Goal: Transaction & Acquisition: Purchase product/service

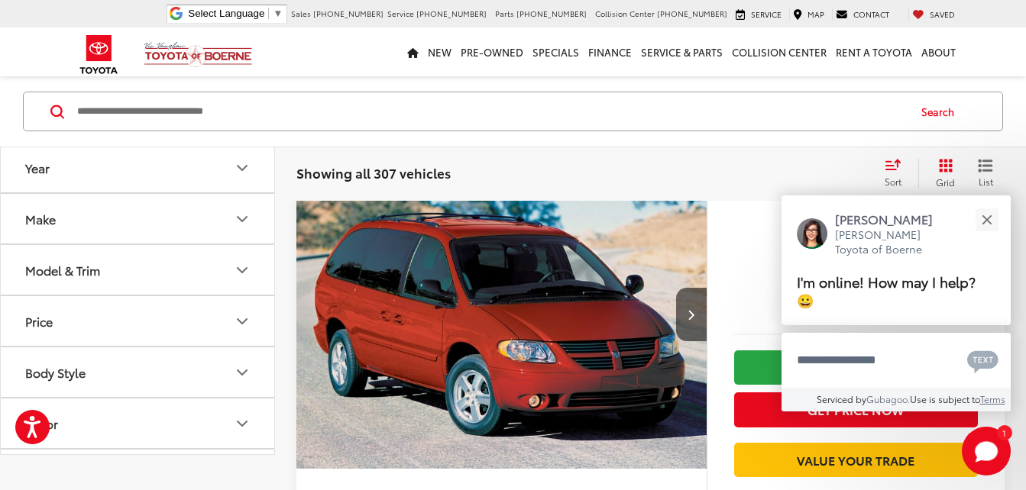
scroll to position [25, 0]
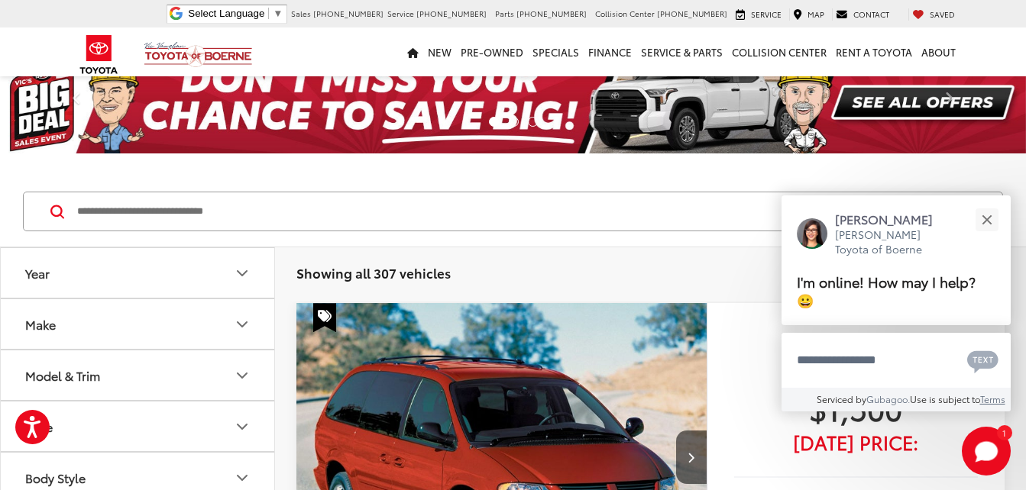
click at [241, 275] on icon "Year" at bounding box center [242, 273] width 9 height 5
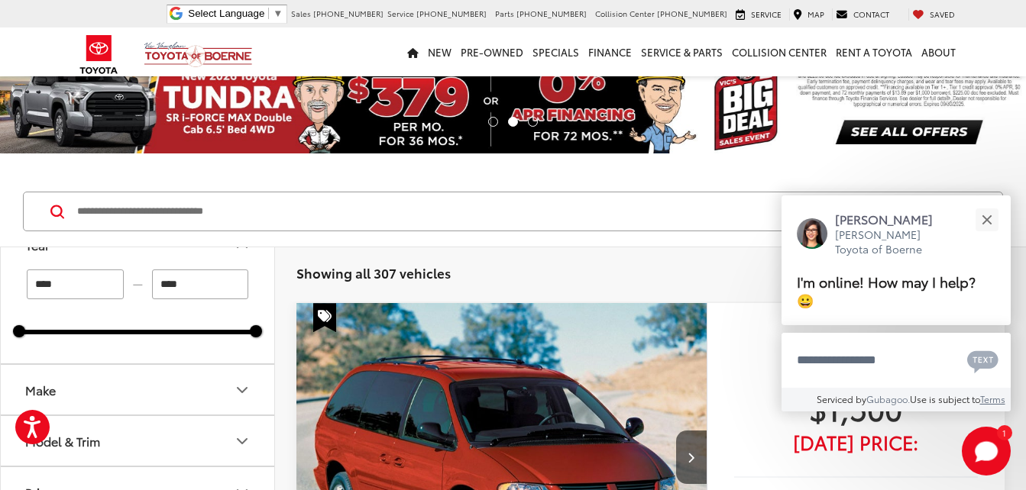
scroll to position [76, 0]
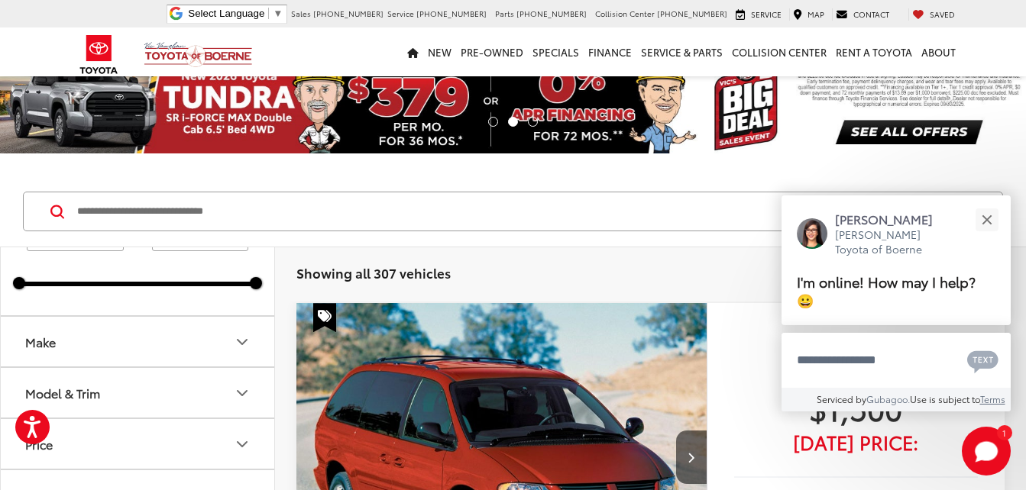
click at [238, 343] on icon "Make" at bounding box center [242, 342] width 18 height 18
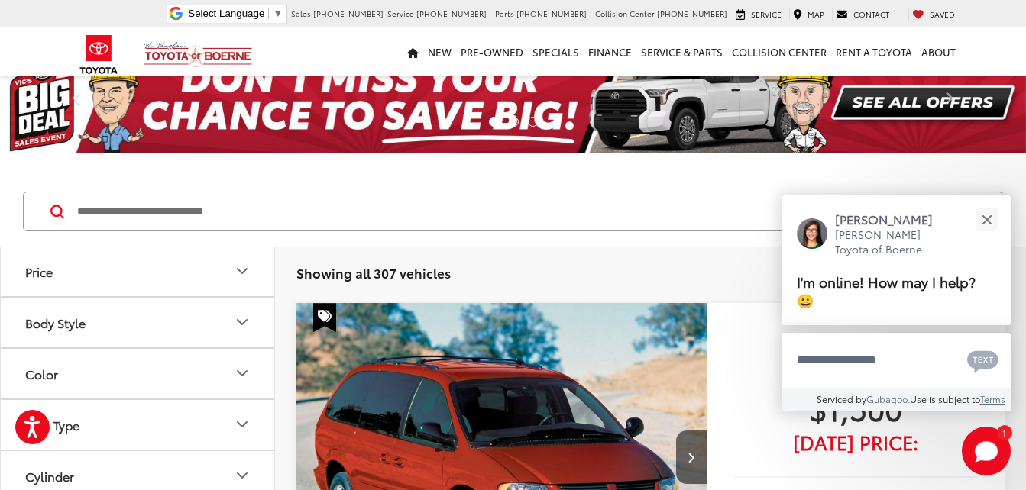
scroll to position [840, 0]
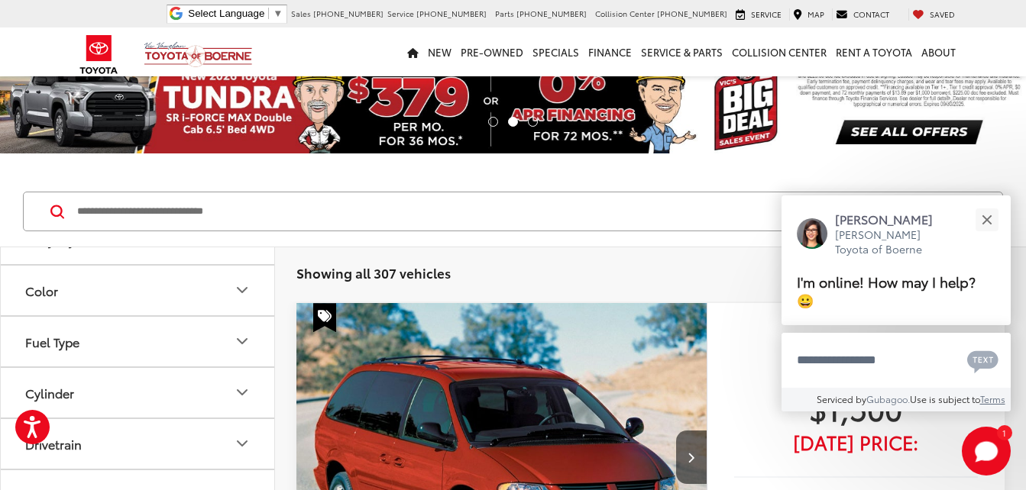
click at [137, 60] on img at bounding box center [137, 60] width 0 height 0
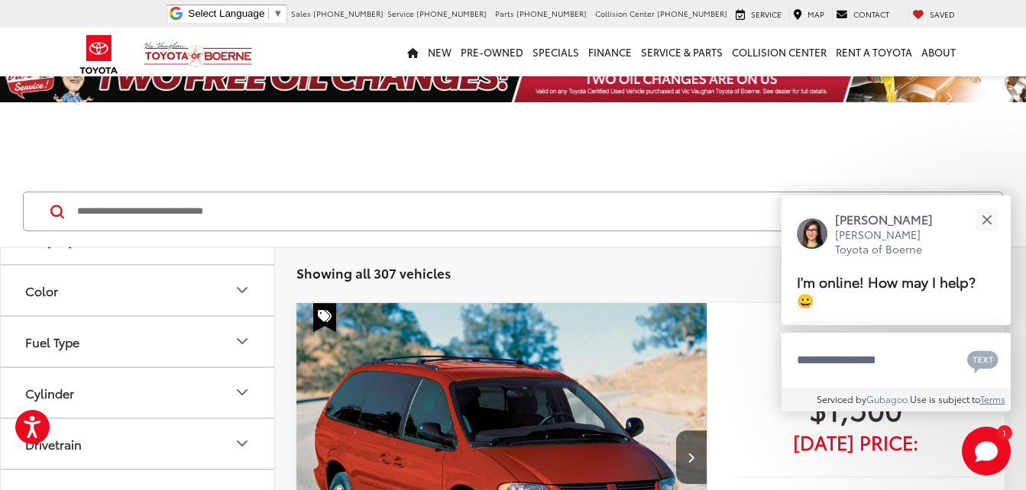
type input "****"
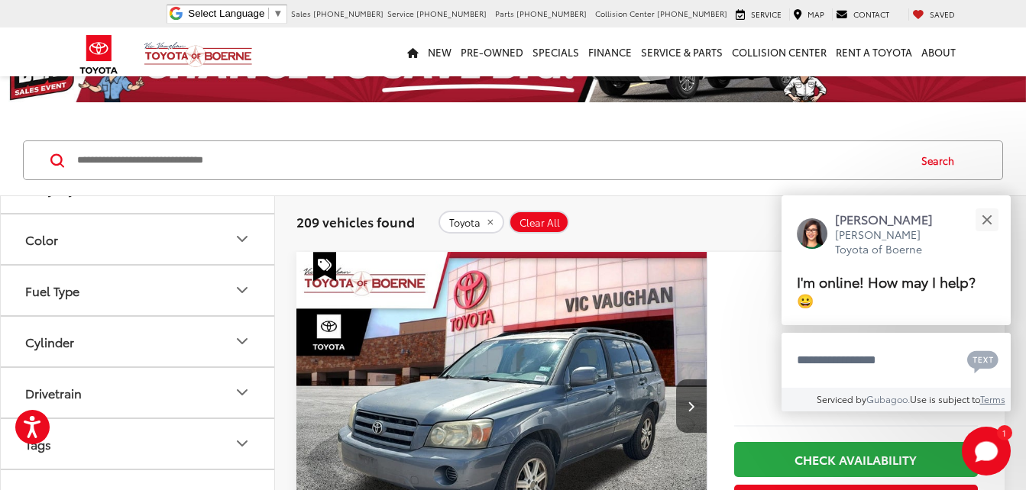
scroll to position [917, 0]
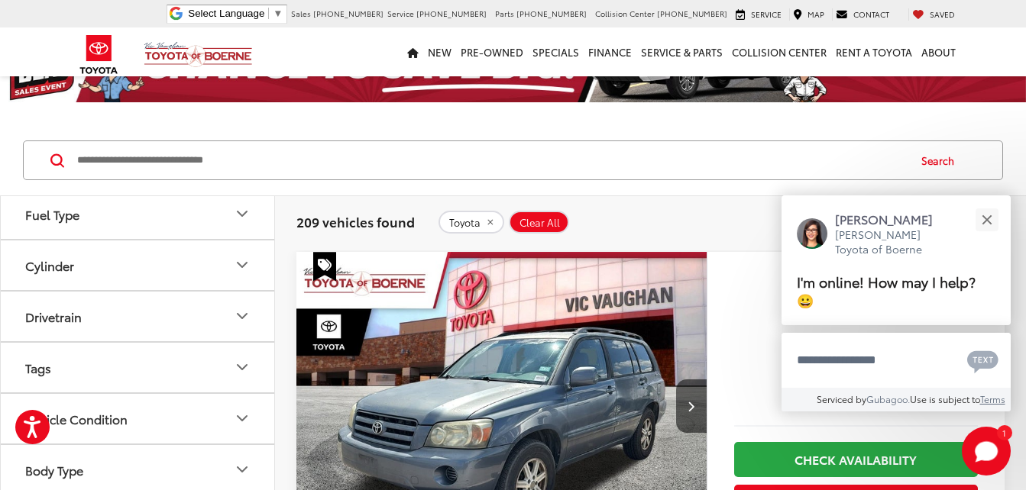
click at [244, 18] on icon "Model & Trim" at bounding box center [242, 9] width 18 height 18
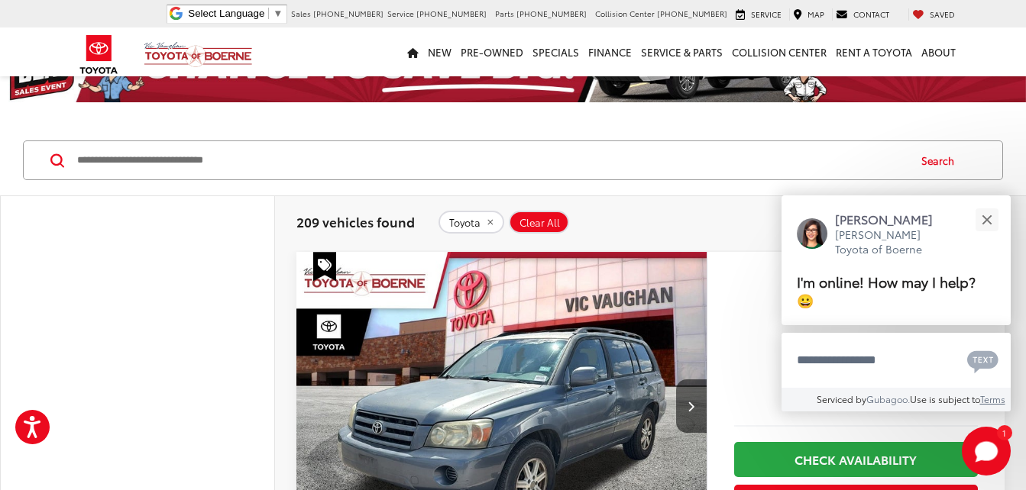
click at [121, 74] on label "4Runner (17)" at bounding box center [137, 60] width 206 height 27
type input "****"
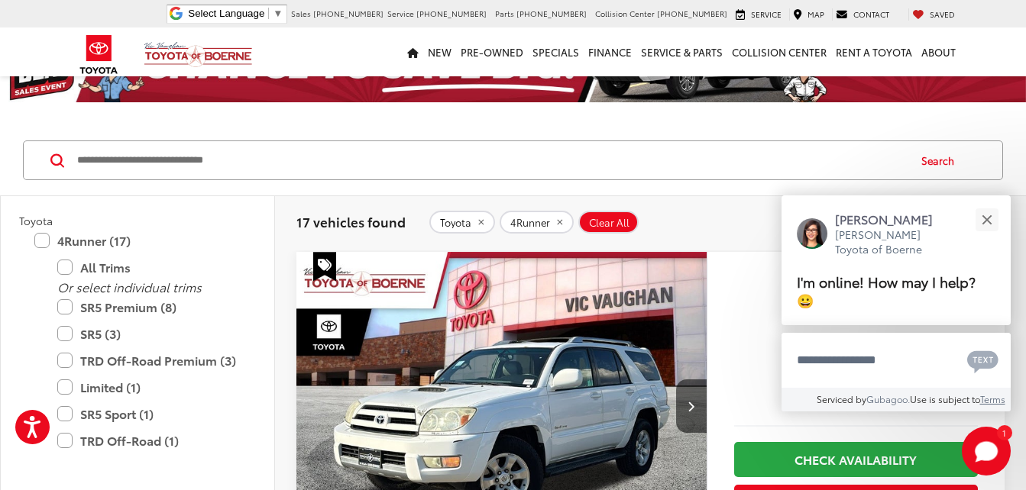
scroll to position [949, 0]
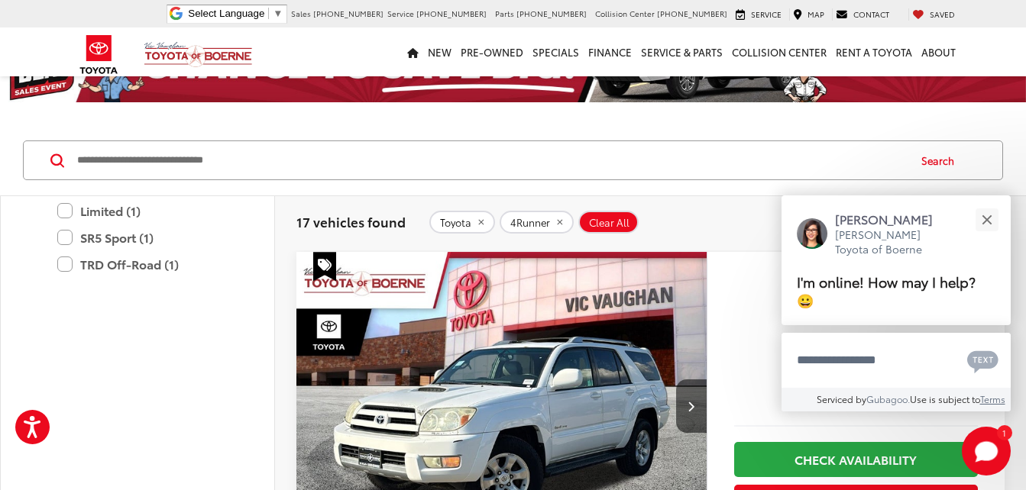
click at [68, 105] on label "All Trims" at bounding box center [148, 91] width 183 height 27
click at [71, 105] on label "All Trims" at bounding box center [148, 91] width 183 height 27
click at [242, 23] on icon "Model & Trim" at bounding box center [242, 14] width 18 height 18
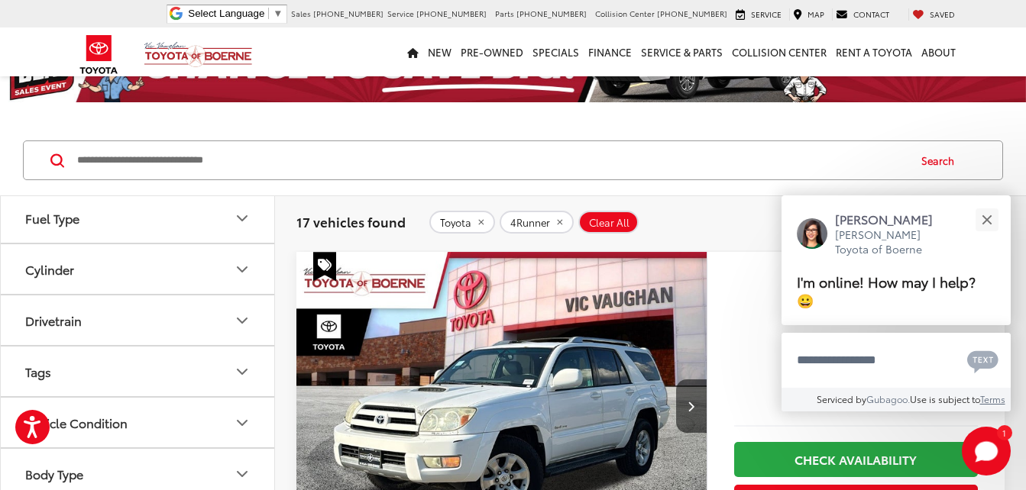
click at [238, 74] on icon "Price" at bounding box center [242, 65] width 18 height 18
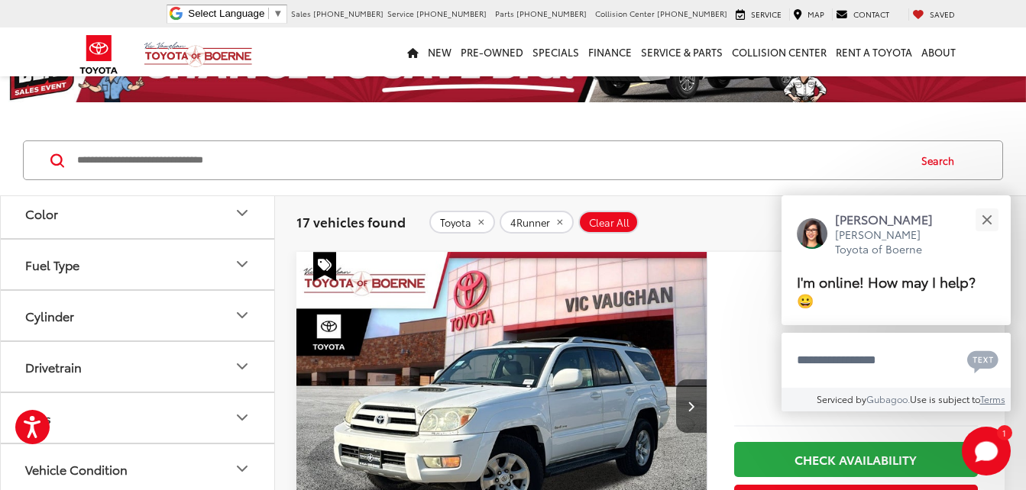
scroll to position [1101, 0]
drag, startPoint x: 257, startPoint y: 328, endPoint x: 191, endPoint y: 330, distance: 65.7
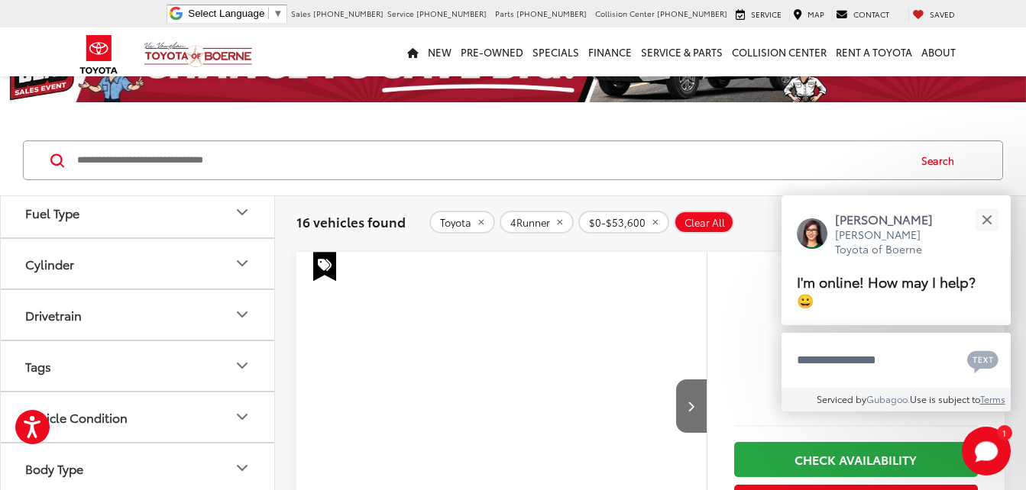
drag, startPoint x: 195, startPoint y: 326, endPoint x: 167, endPoint y: 333, distance: 29.1
click at [167, 83] on div "* — ****** 0 53600 Special Offers Only Only show vehicles with special offers" at bounding box center [137, 10] width 273 height 147
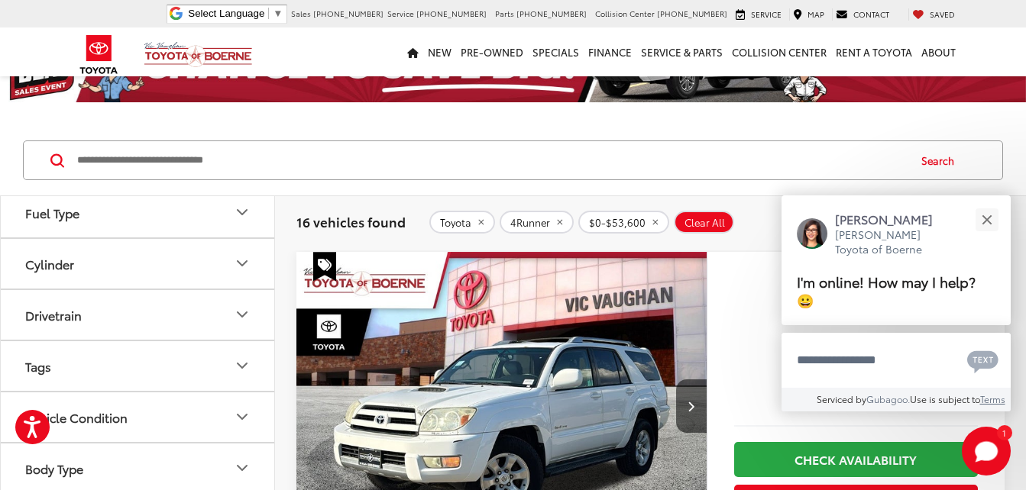
drag, startPoint x: 199, startPoint y: 330, endPoint x: 116, endPoint y: 331, distance: 83.3
click at [116, 83] on div "* — ****** 0 28600 Special Offers Only Only show vehicles with special offers" at bounding box center [137, 10] width 273 height 147
type input "******"
type input "****"
drag, startPoint x: 140, startPoint y: 338, endPoint x: 149, endPoint y: 339, distance: 9.2
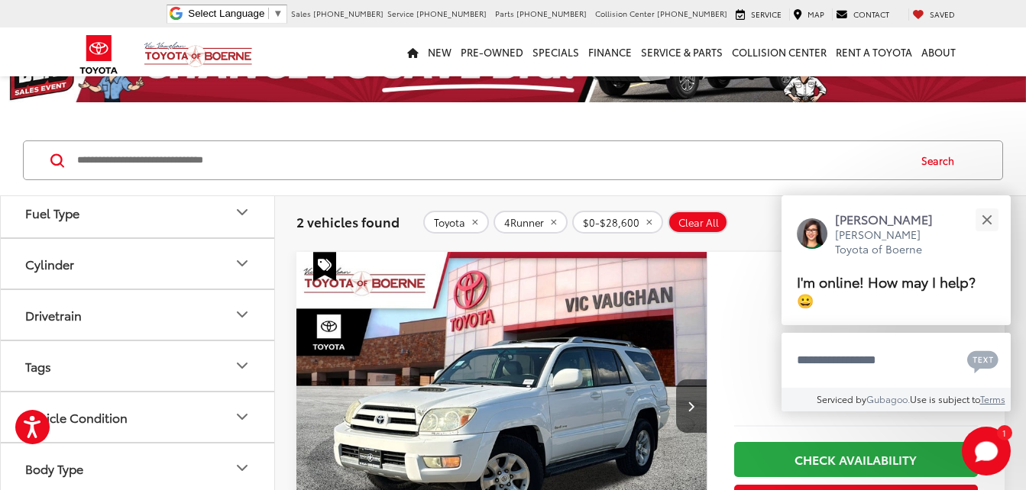
click at [149, 83] on div "* — ****** 0 28600 Special Offers Only Only show vehicles with special offers" at bounding box center [137, 10] width 273 height 147
drag, startPoint x: 108, startPoint y: 319, endPoint x: 153, endPoint y: 331, distance: 46.5
click at [154, 83] on div "* — ****** 0 39600 Special Offers Only Only show vehicles with special offers" at bounding box center [137, 10] width 273 height 147
type input "******"
type input "****"
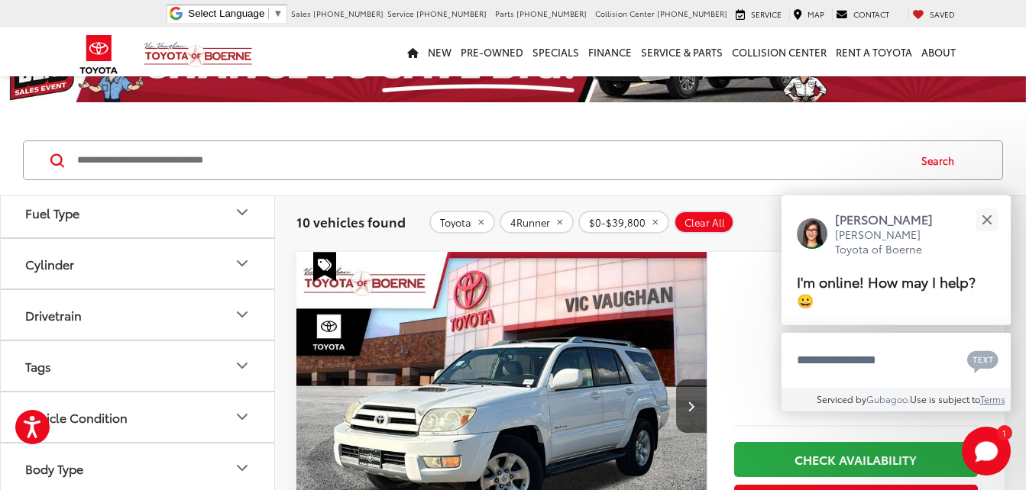
type input "******"
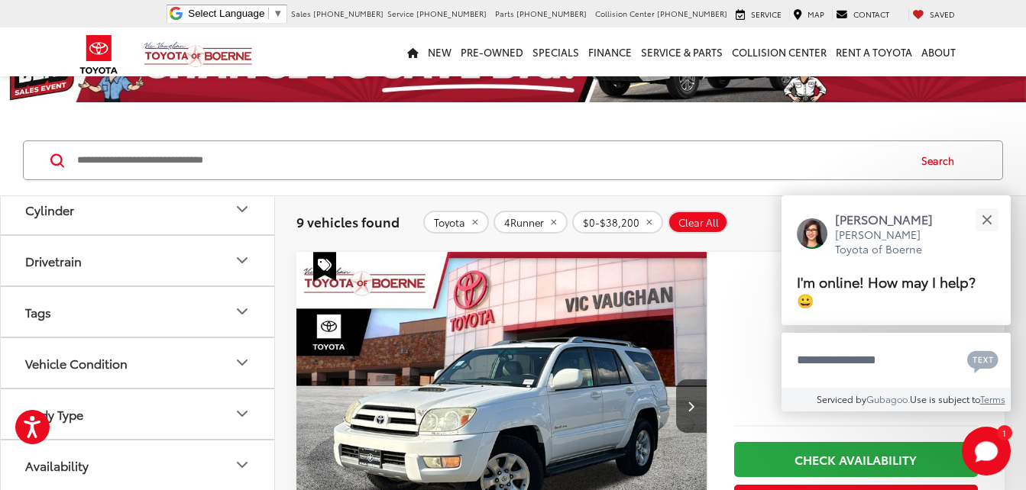
scroll to position [1222, 0]
click at [238, 65] on icon "Body Style" at bounding box center [242, 56] width 18 height 18
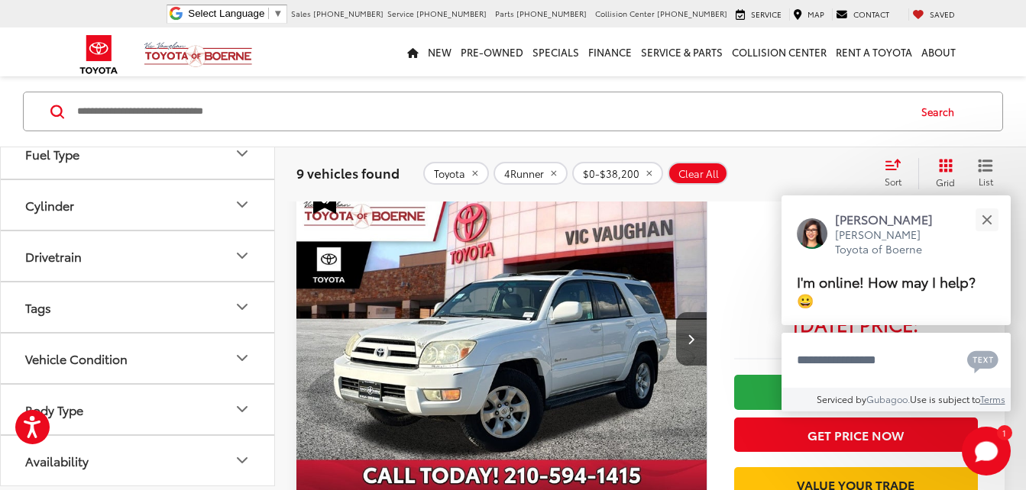
scroll to position [153, 0]
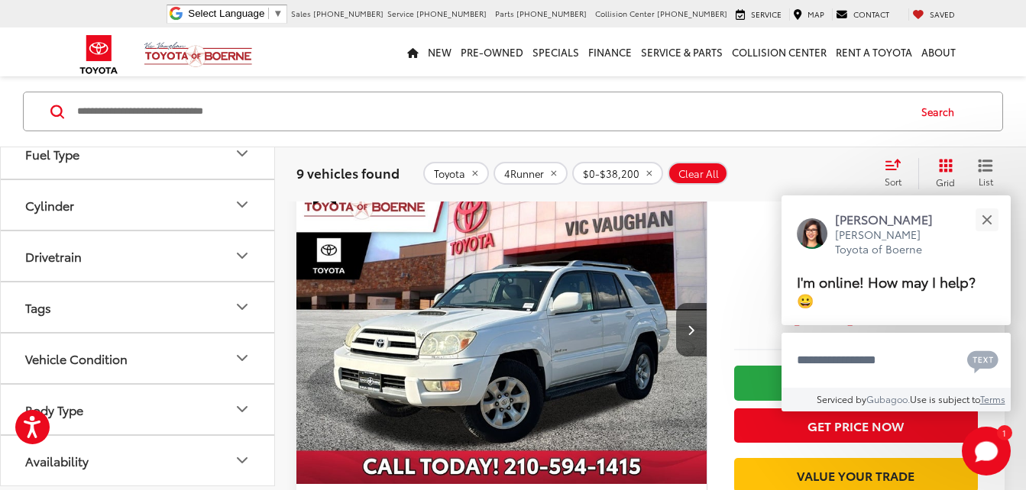
click at [240, 254] on icon "Drivetrain" at bounding box center [242, 256] width 18 height 18
drag, startPoint x: 53, startPoint y: 298, endPoint x: 70, endPoint y: 312, distance: 21.1
click at [54, 141] on label "4WD (5)" at bounding box center [51, 128] width 64 height 25
drag, startPoint x: 70, startPoint y: 312, endPoint x: 25, endPoint y: 293, distance: 47.9
click at [25, 141] on label "4WD (5)" at bounding box center [51, 128] width 64 height 25
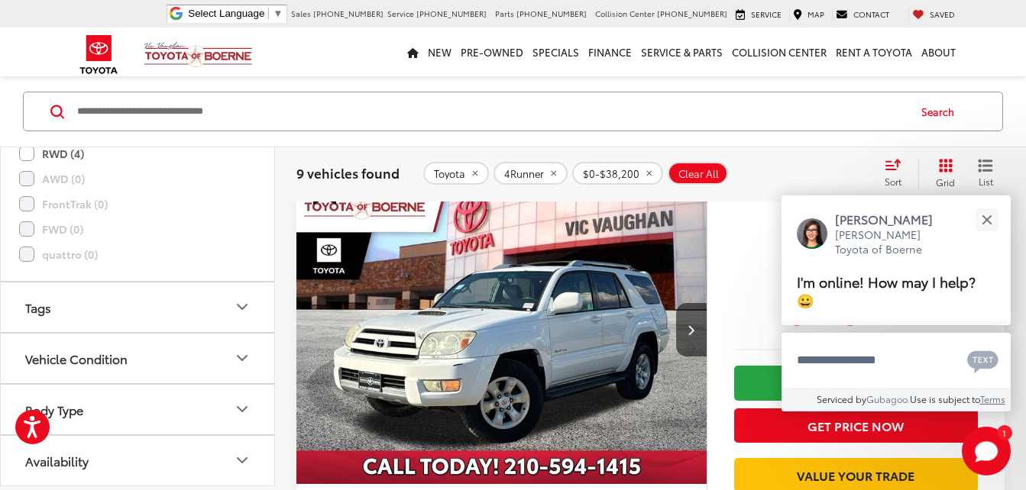
scroll to position [0, 0]
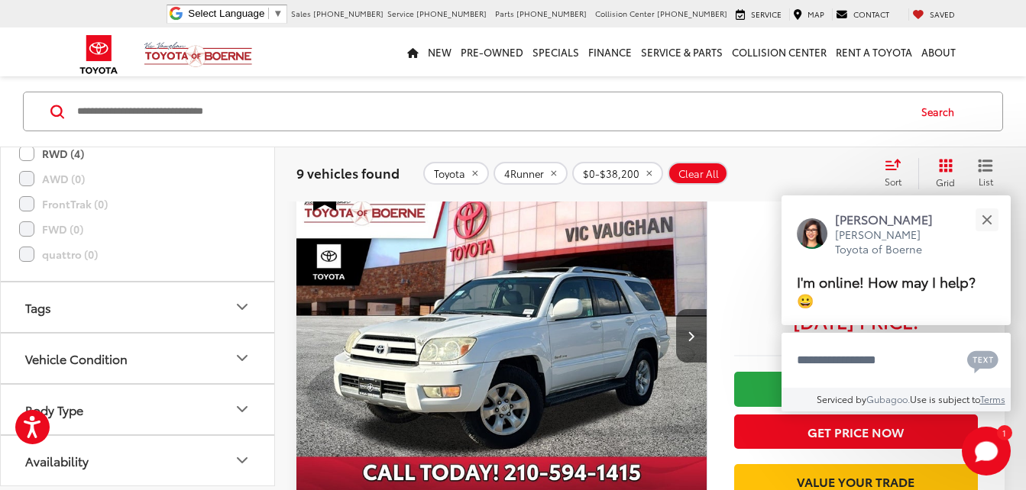
scroll to position [125, 0]
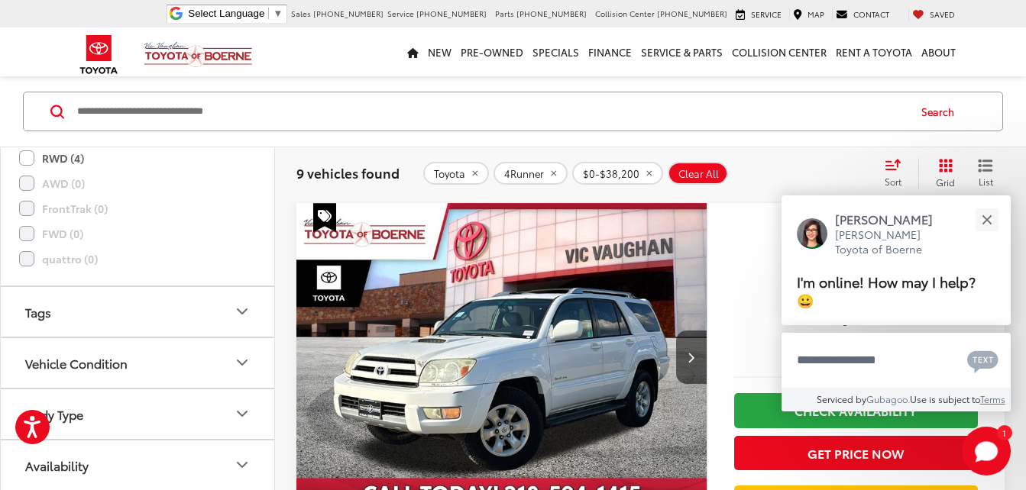
type input "****"
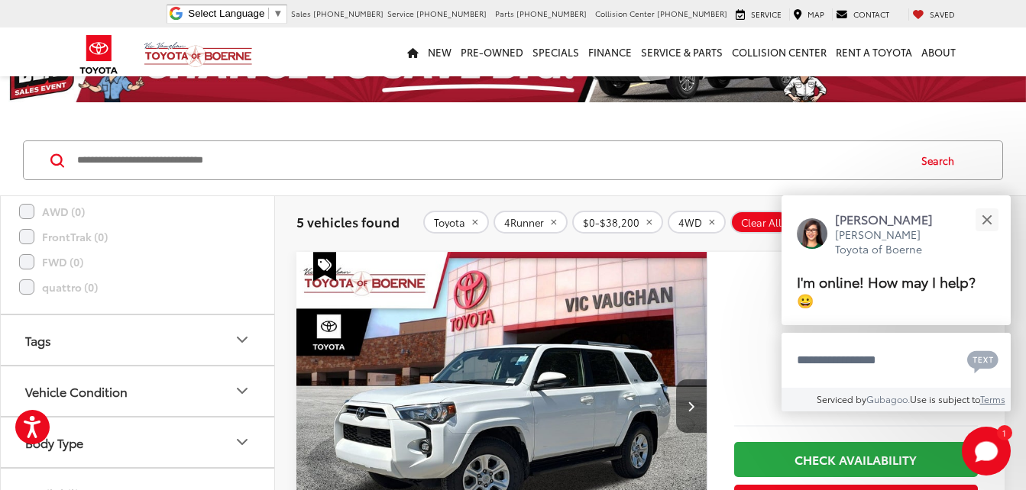
scroll to position [153, 0]
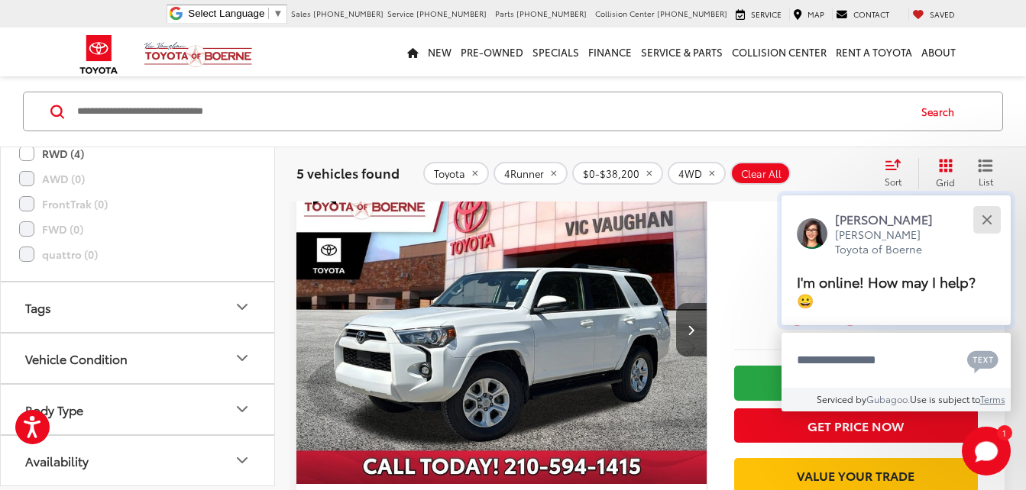
click at [982, 222] on button "Close" at bounding box center [986, 219] width 33 height 33
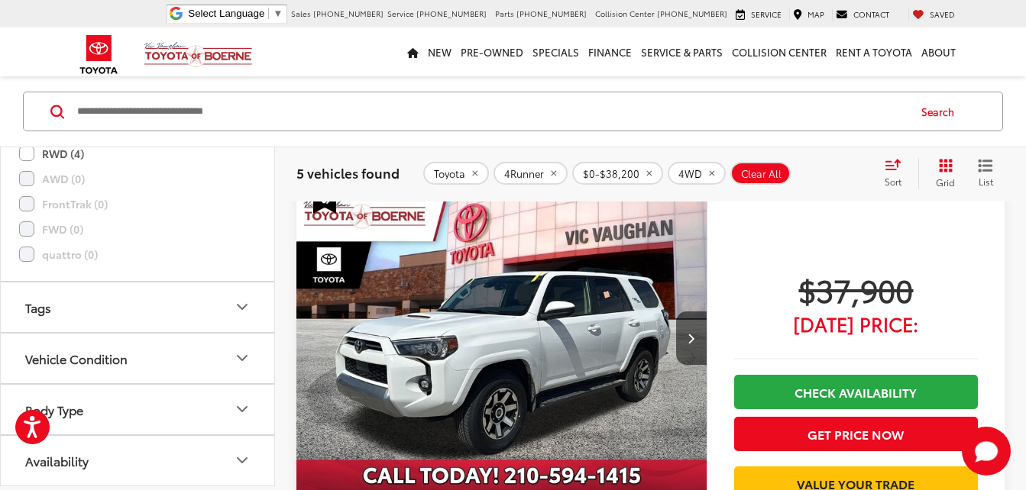
scroll to position [1375, 0]
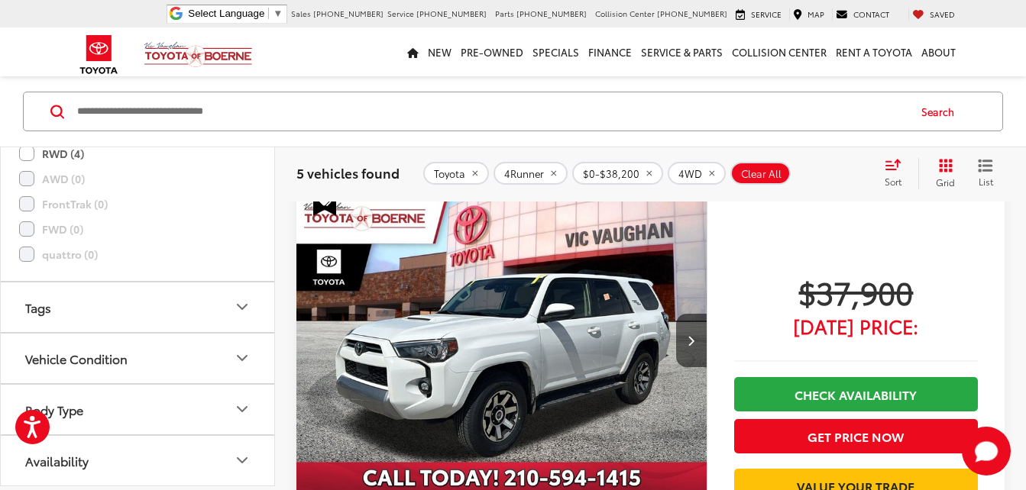
click at [551, 361] on img "2024 Toyota 4Runner TRD Off-Road 0" at bounding box center [502, 341] width 412 height 309
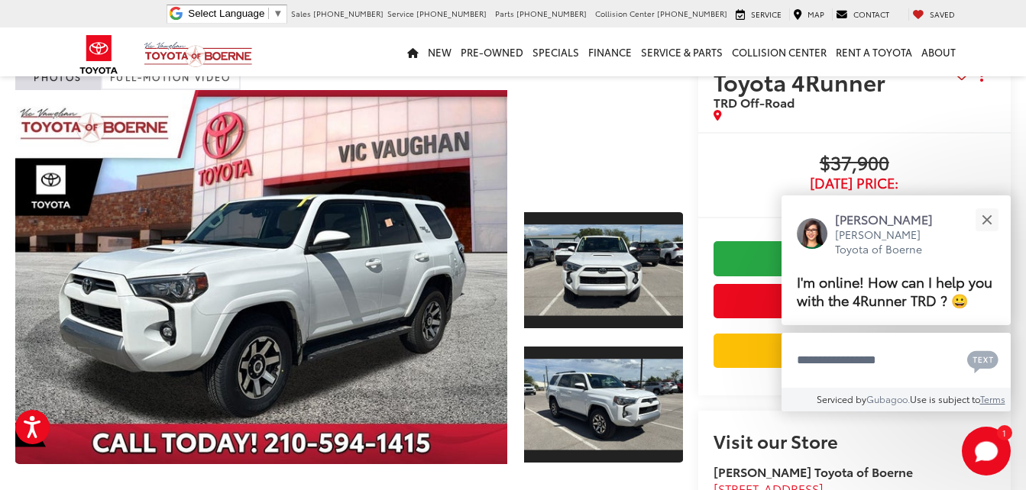
scroll to position [76, 0]
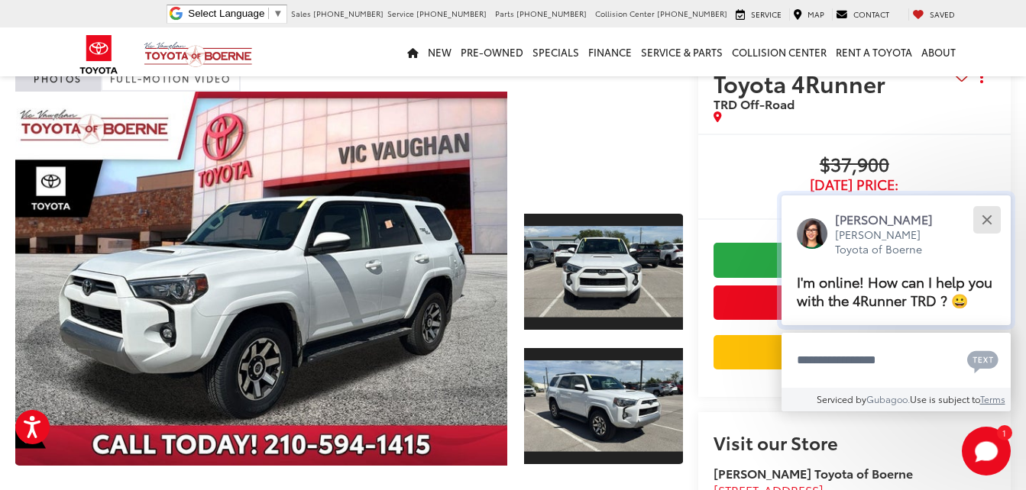
click at [988, 230] on button "Close" at bounding box center [986, 219] width 33 height 33
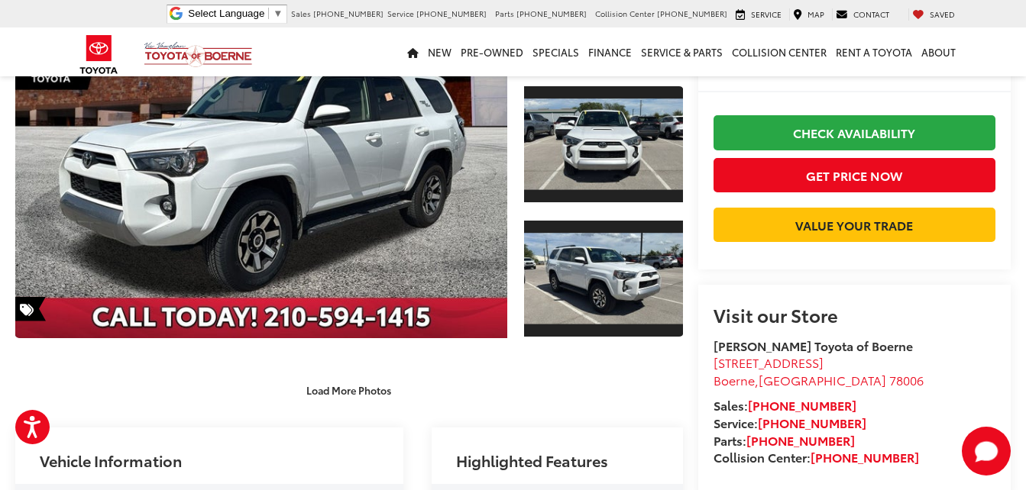
scroll to position [0, 0]
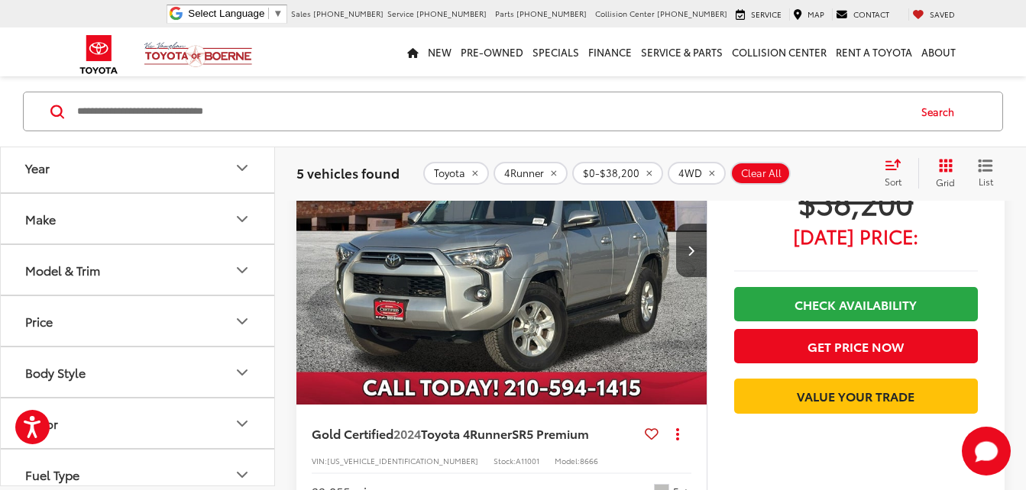
scroll to position [1760, 0]
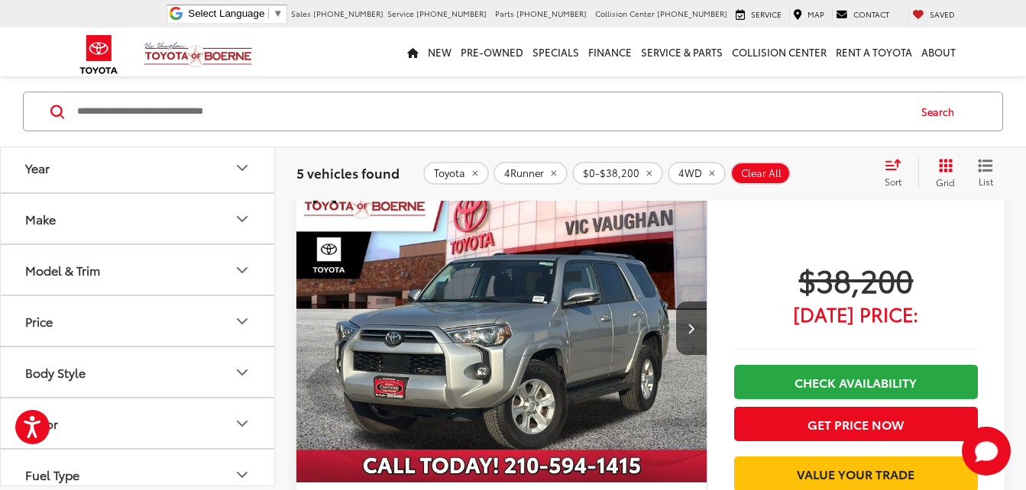
click at [575, 355] on img "2024 Toyota 4Runner SR5 Premium 0" at bounding box center [502, 329] width 412 height 309
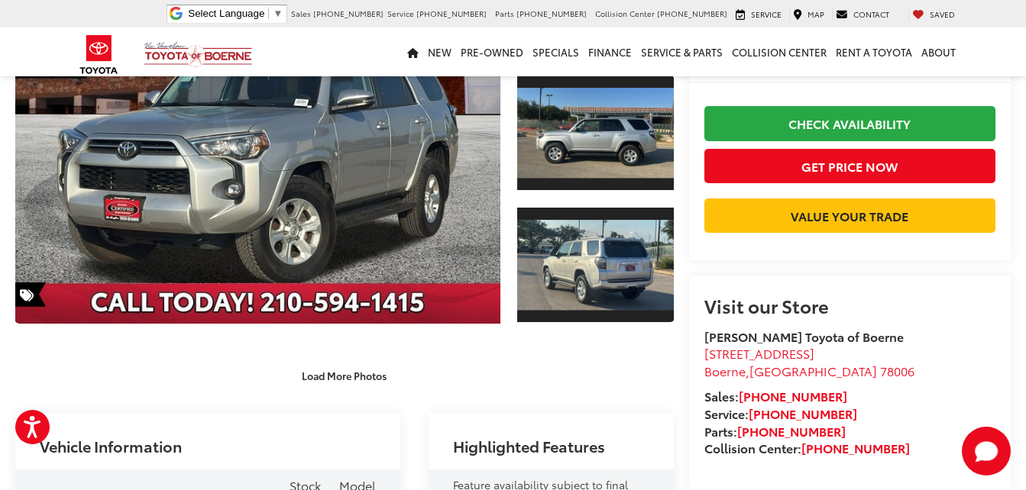
scroll to position [229, 0]
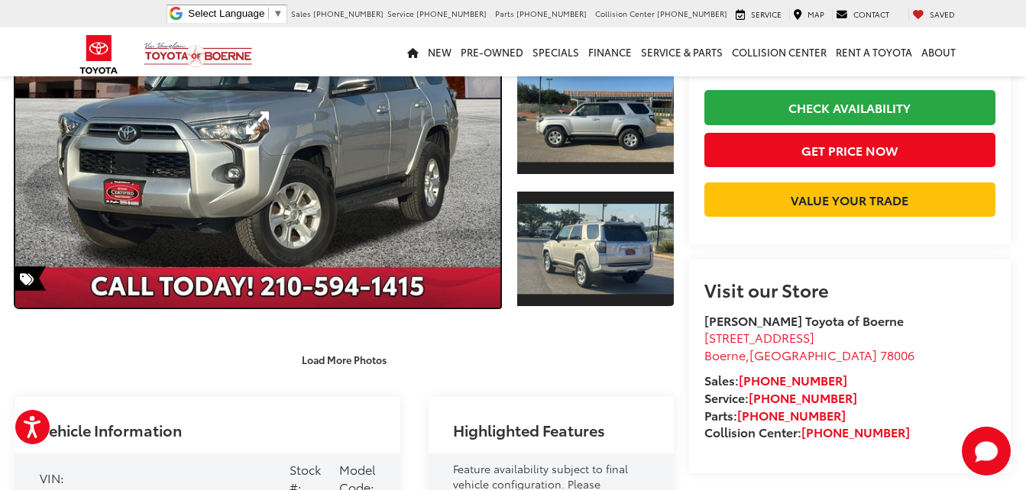
click at [308, 159] on link "Expand Photo 0" at bounding box center [257, 123] width 485 height 369
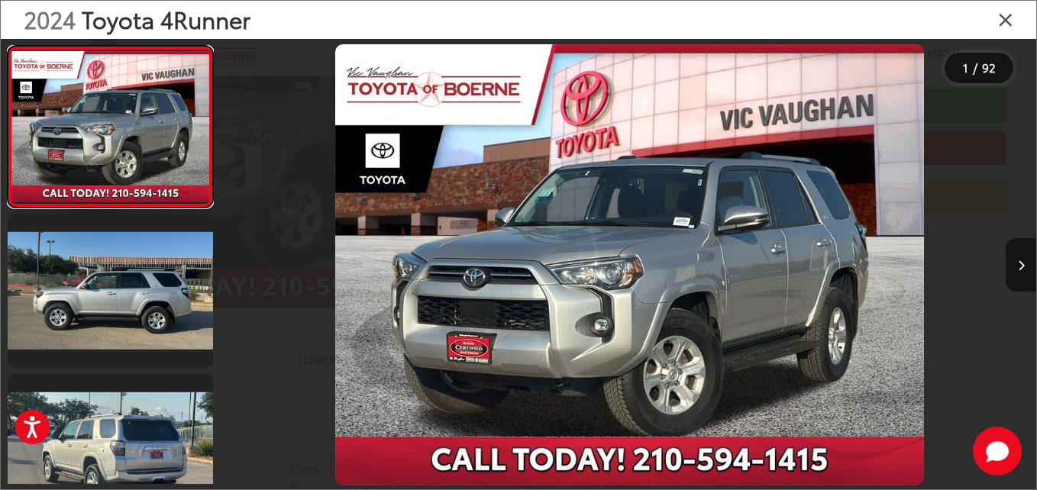
scroll to position [0, 0]
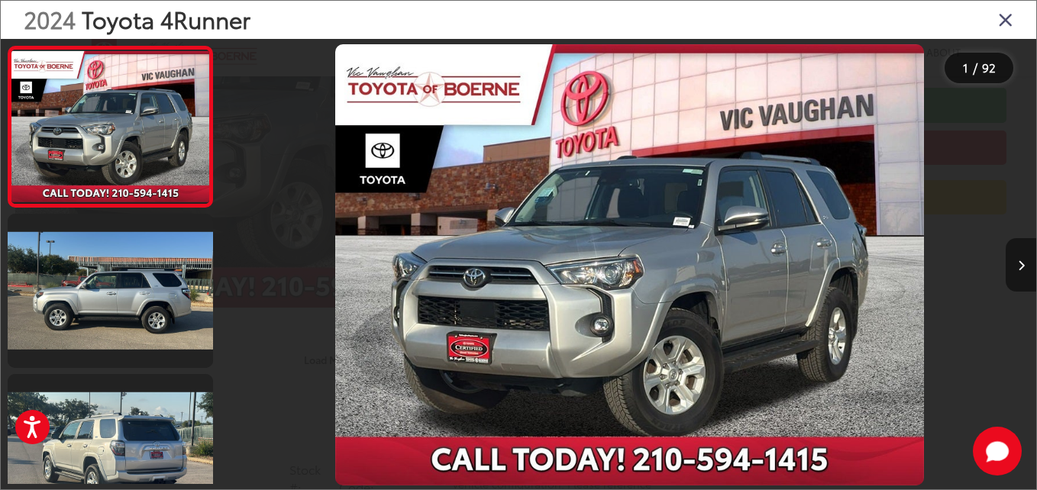
click at [1020, 273] on button "Next image" at bounding box center [1021, 264] width 31 height 53
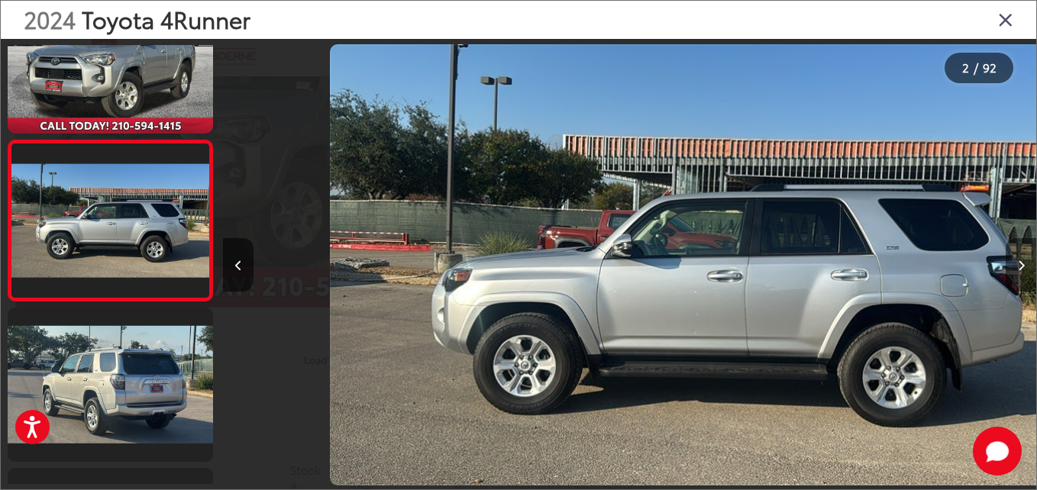
scroll to position [0, 813]
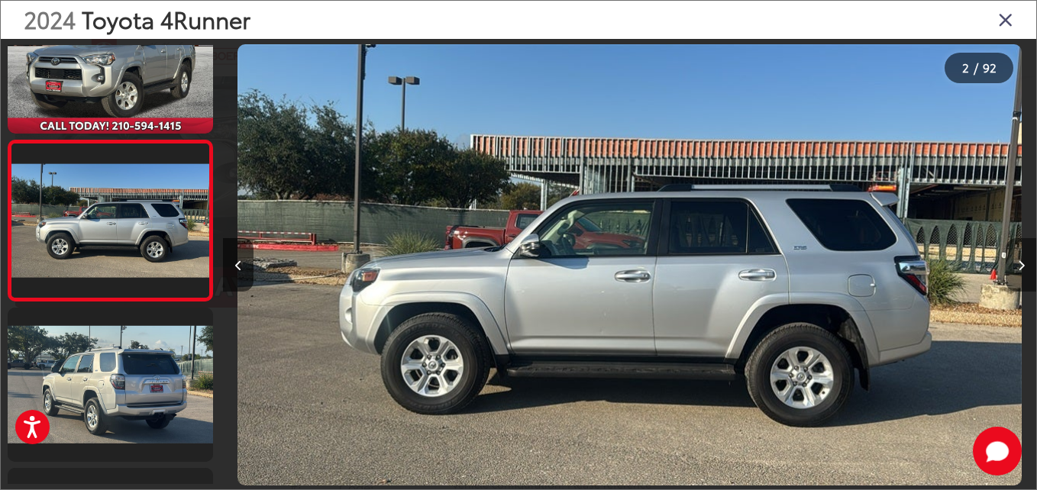
click at [1022, 273] on button "Next image" at bounding box center [1021, 264] width 31 height 53
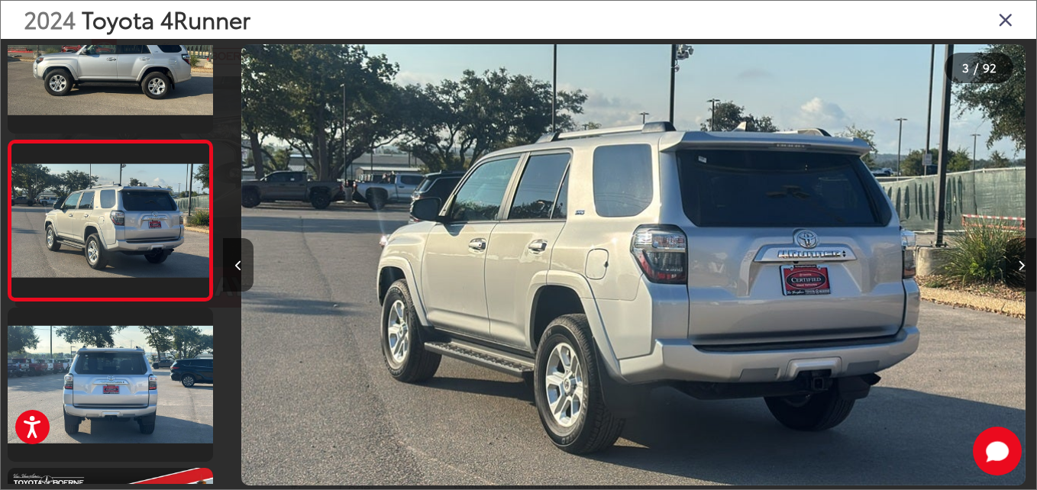
scroll to position [0, 1627]
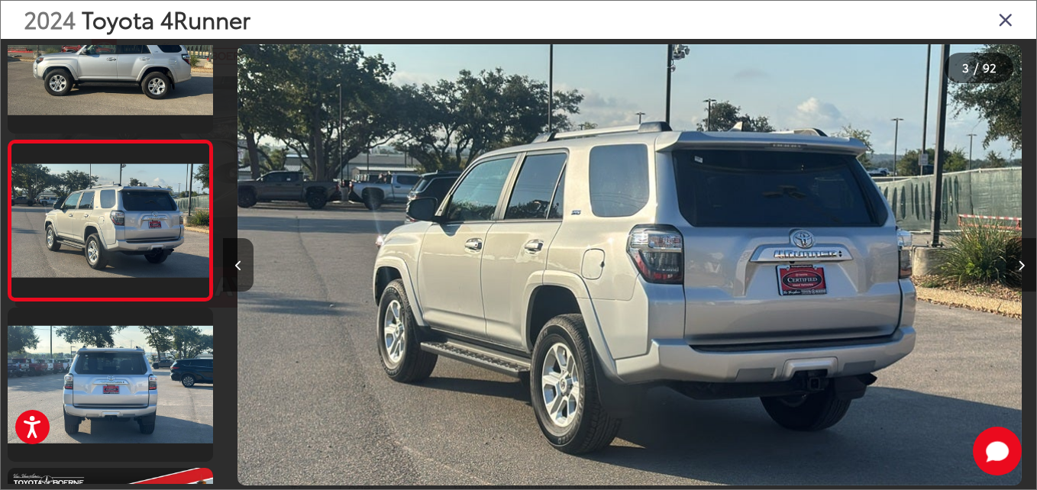
click at [1014, 263] on button "Next image" at bounding box center [1021, 264] width 31 height 53
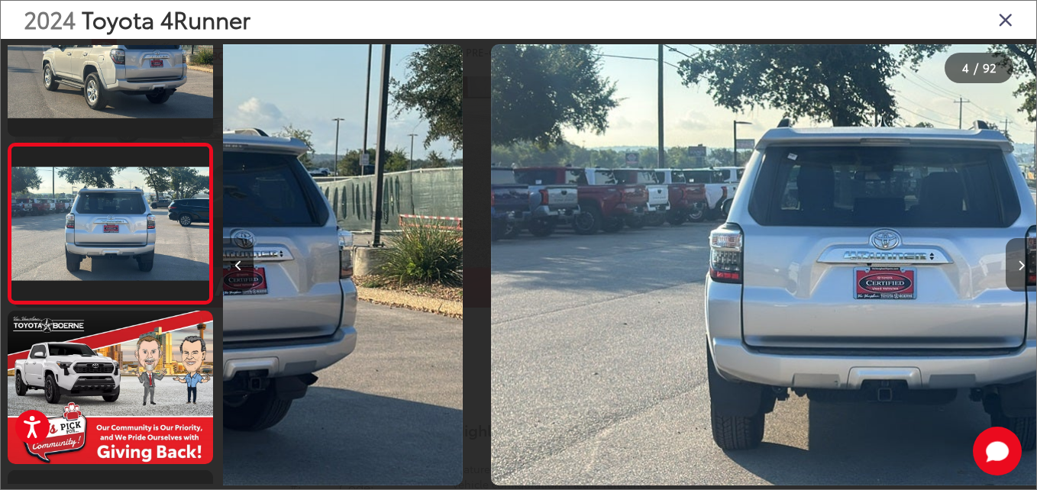
scroll to position [0, 2440]
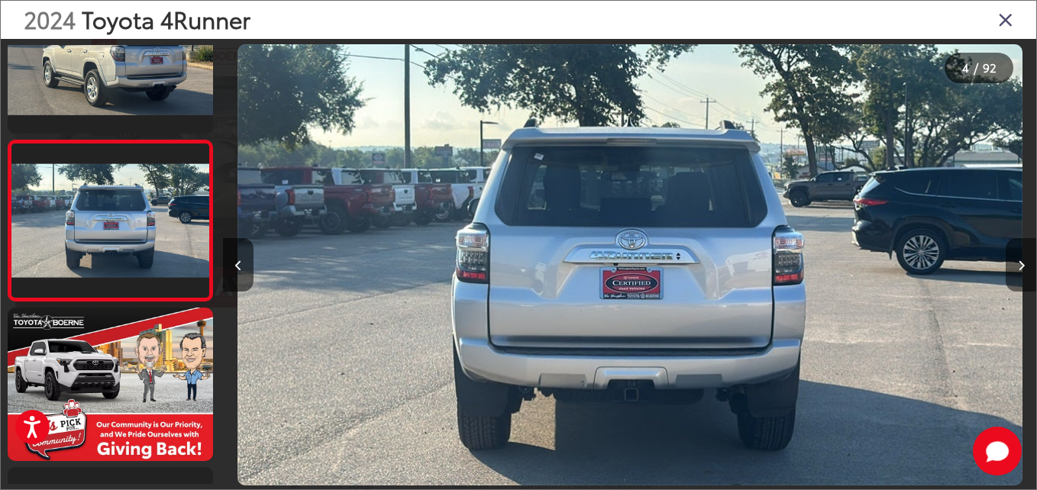
click at [1018, 267] on icon "Next image" at bounding box center [1021, 265] width 7 height 11
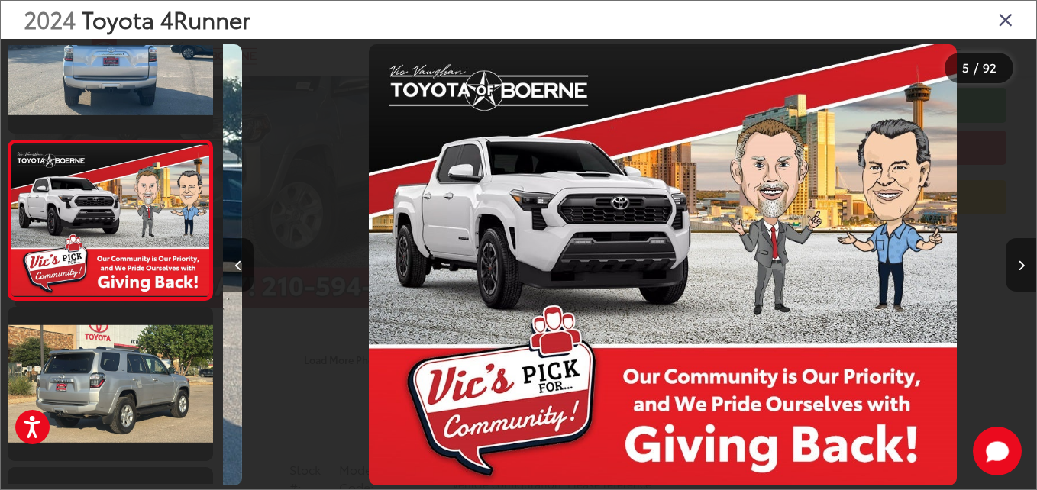
scroll to position [0, 3253]
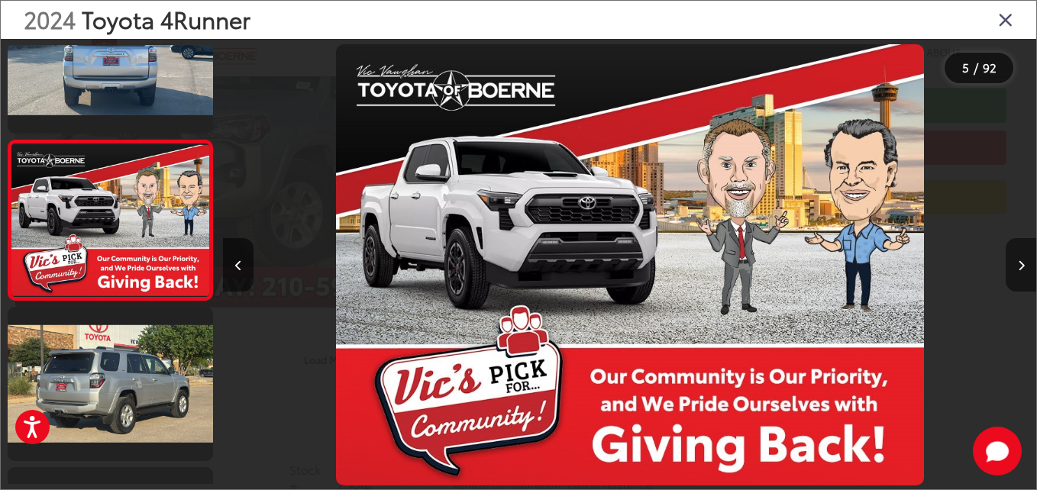
click at [1019, 269] on icon "Next image" at bounding box center [1021, 265] width 7 height 11
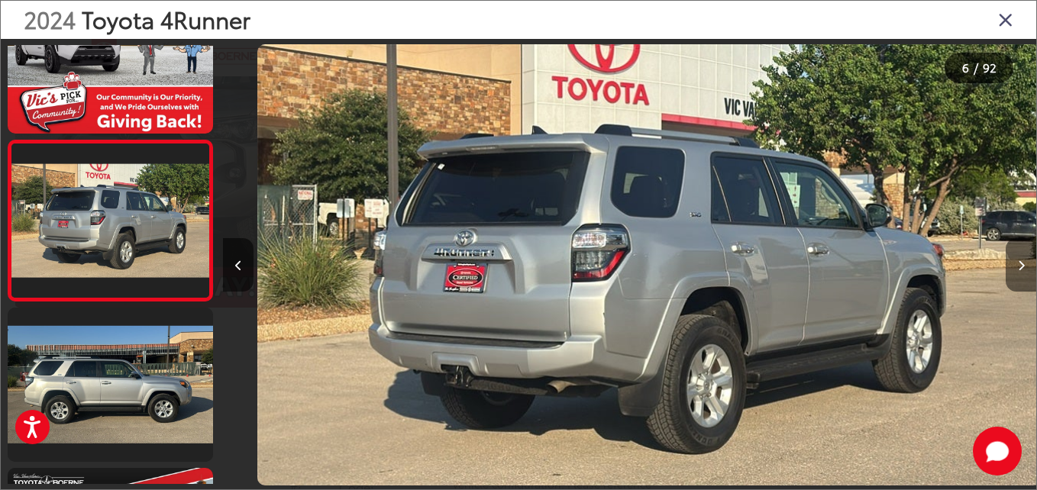
scroll to position [0, 4066]
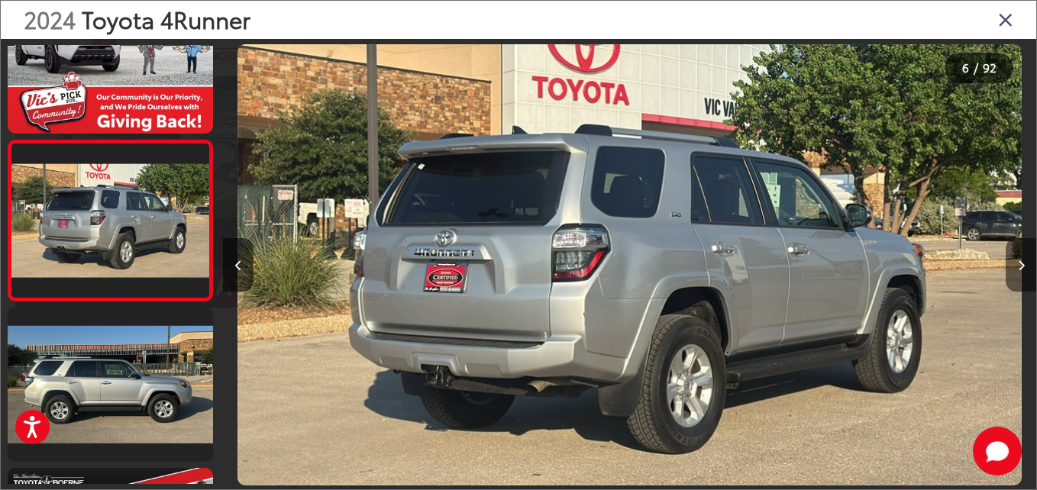
click at [1025, 274] on button "Next image" at bounding box center [1021, 264] width 31 height 53
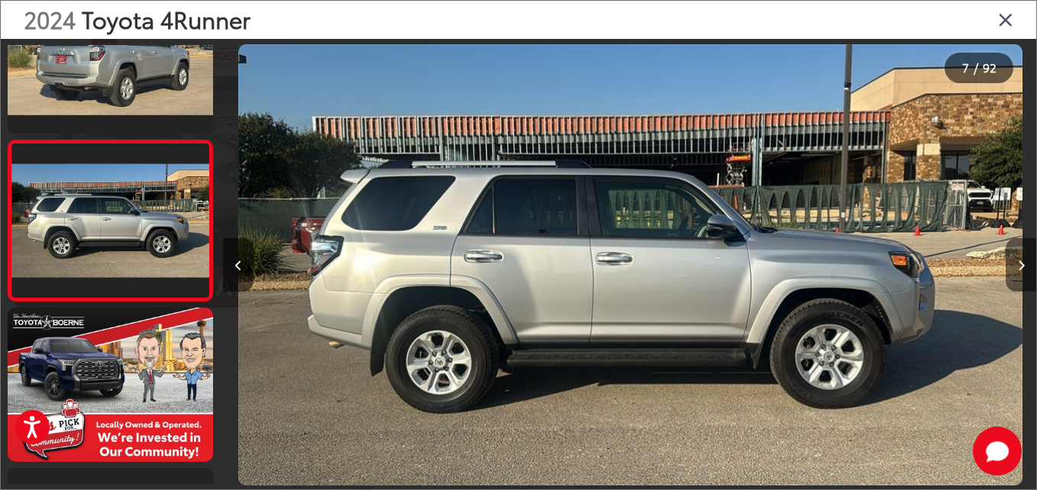
scroll to position [0, 4880]
click at [1019, 266] on icon "Next image" at bounding box center [1021, 265] width 7 height 11
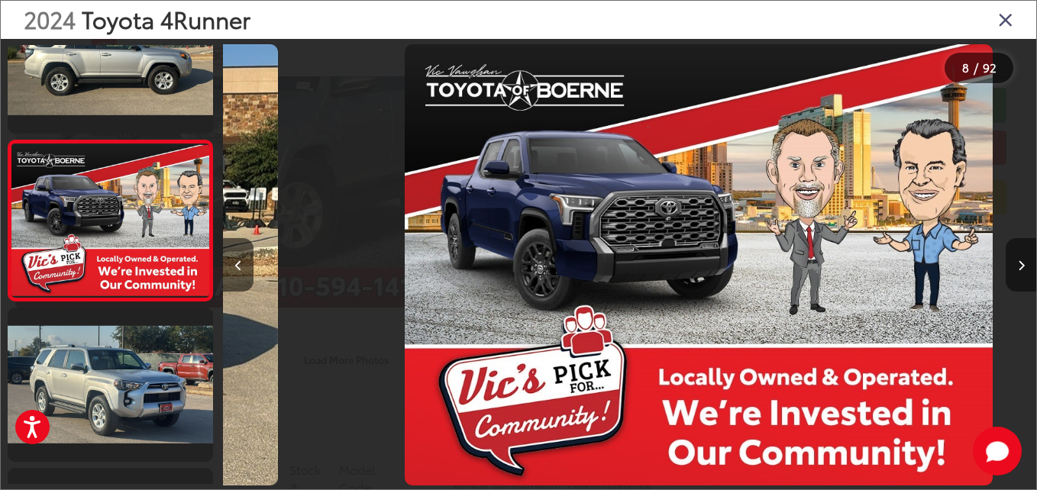
scroll to position [0, 5693]
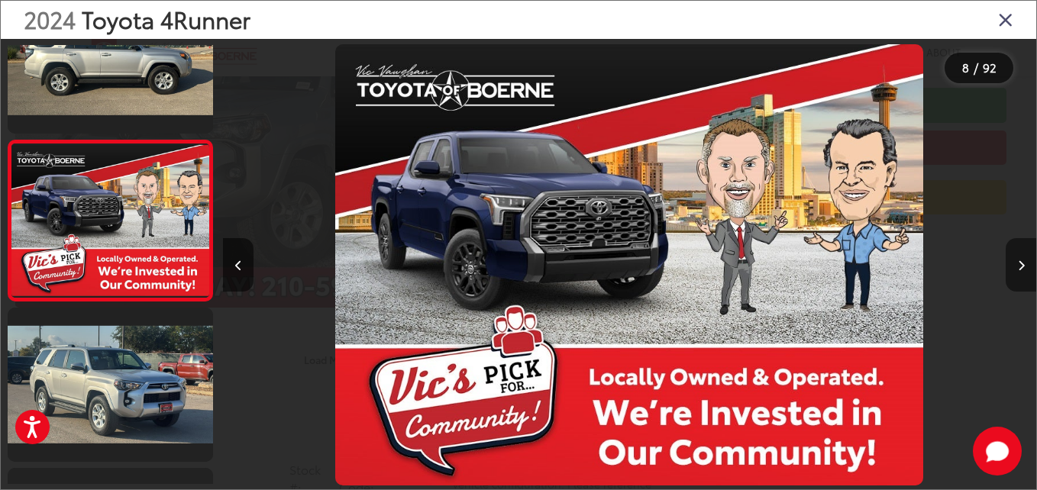
click at [1015, 271] on button "Next image" at bounding box center [1021, 264] width 31 height 53
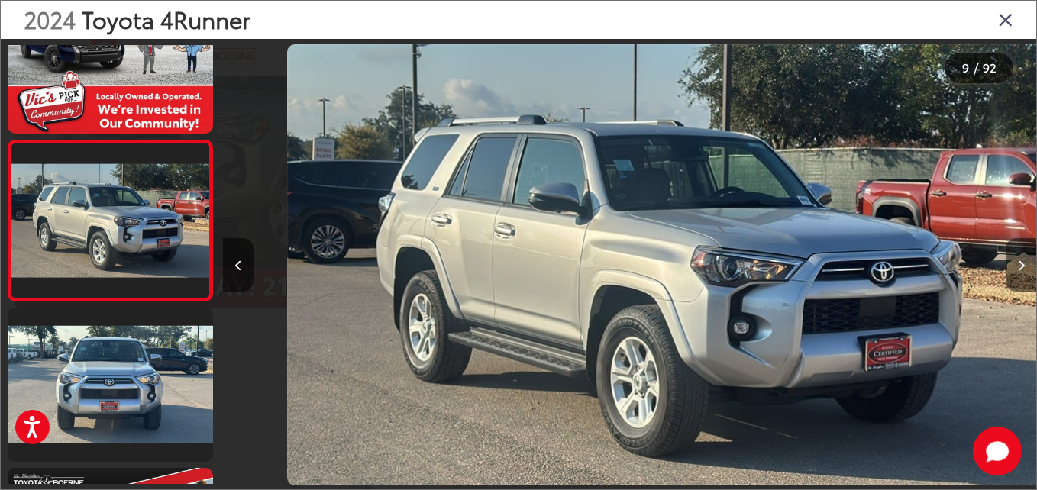
scroll to position [0, 0]
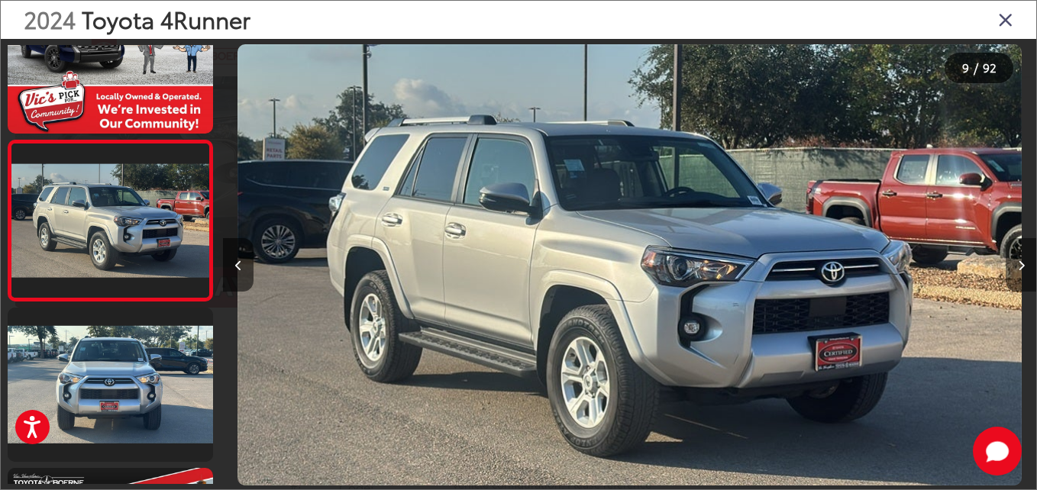
click at [1020, 267] on icon "Next image" at bounding box center [1021, 265] width 7 height 11
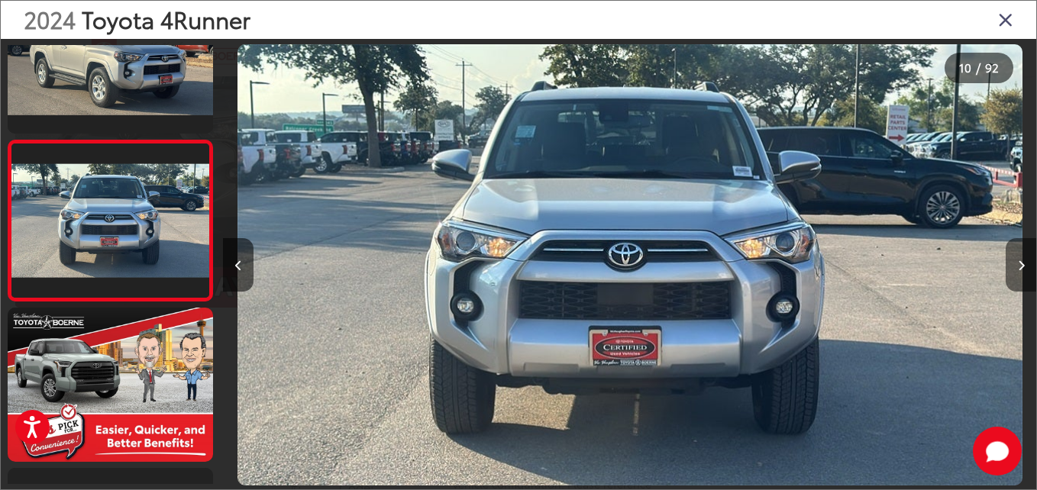
click at [1019, 264] on icon "Next image" at bounding box center [1021, 265] width 7 height 11
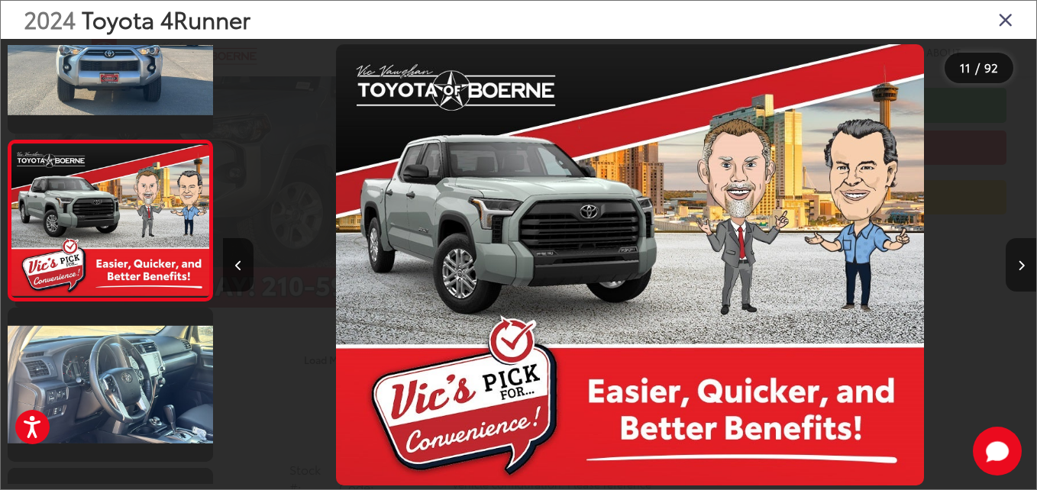
click at [1007, 264] on button "Next image" at bounding box center [1021, 264] width 31 height 53
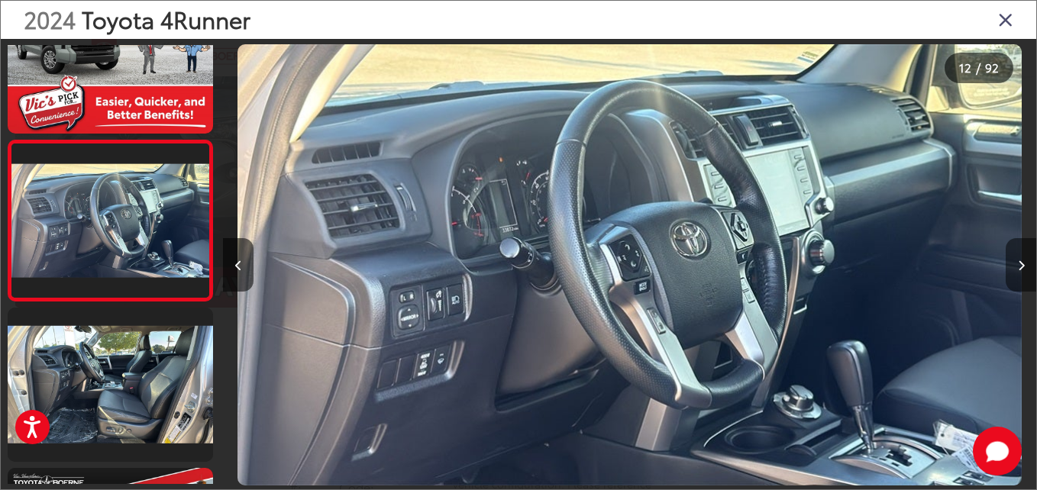
click at [1023, 267] on icon "Next image" at bounding box center [1021, 265] width 7 height 11
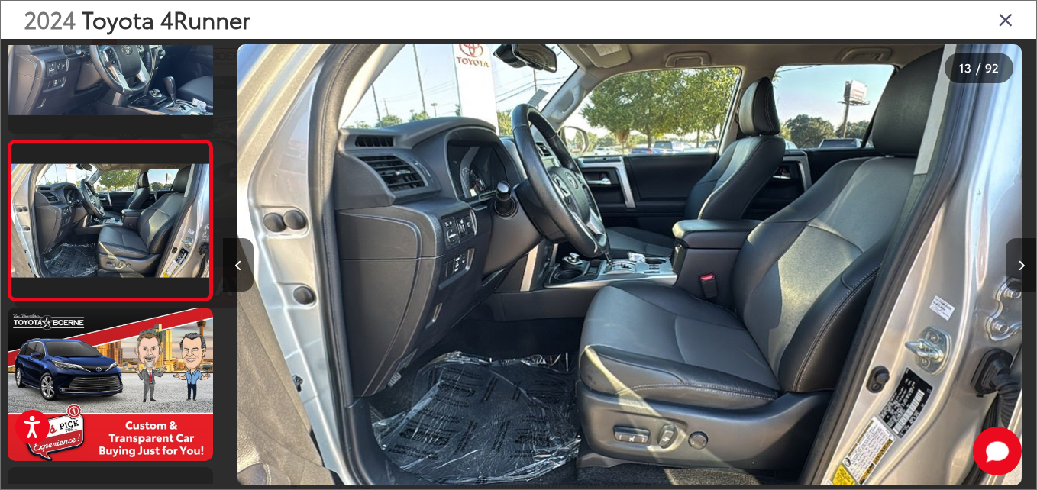
click at [1023, 265] on icon "Next image" at bounding box center [1021, 265] width 7 height 11
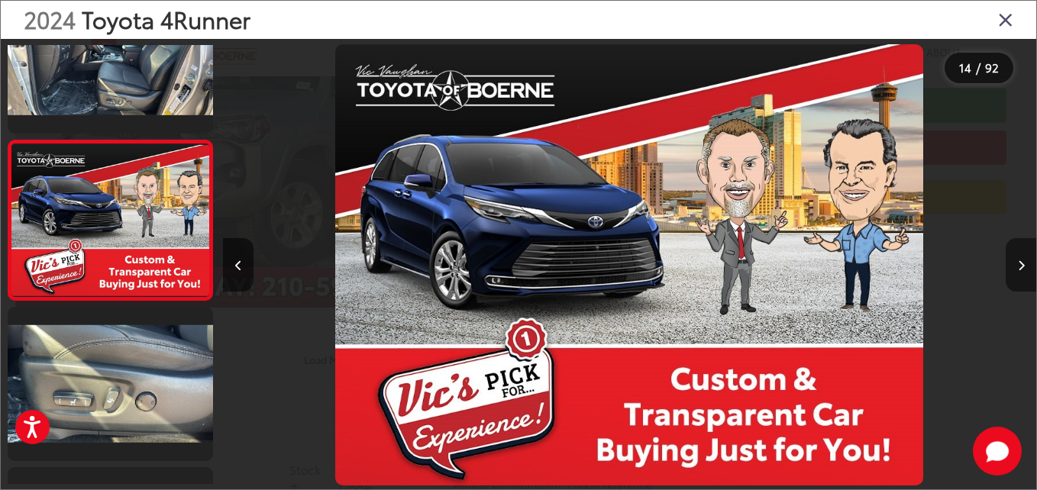
click at [1023, 265] on icon "Next image" at bounding box center [1021, 265] width 7 height 11
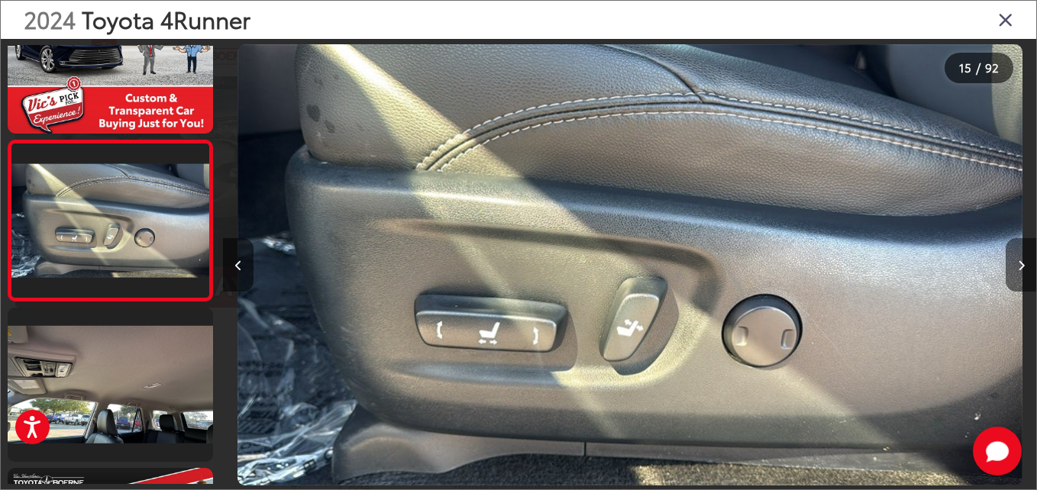
click at [1020, 264] on icon "Next image" at bounding box center [1021, 265] width 7 height 11
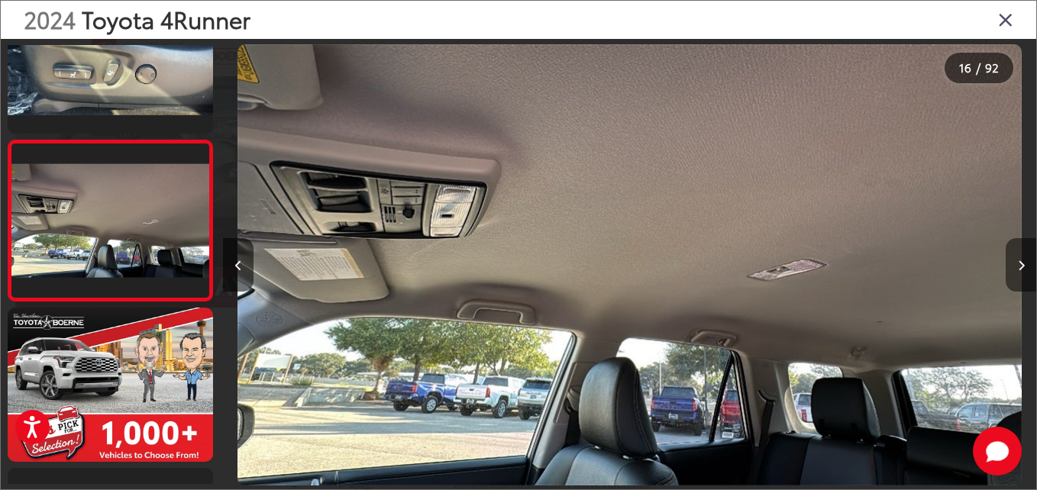
click at [1020, 264] on icon "Next image" at bounding box center [1021, 265] width 7 height 11
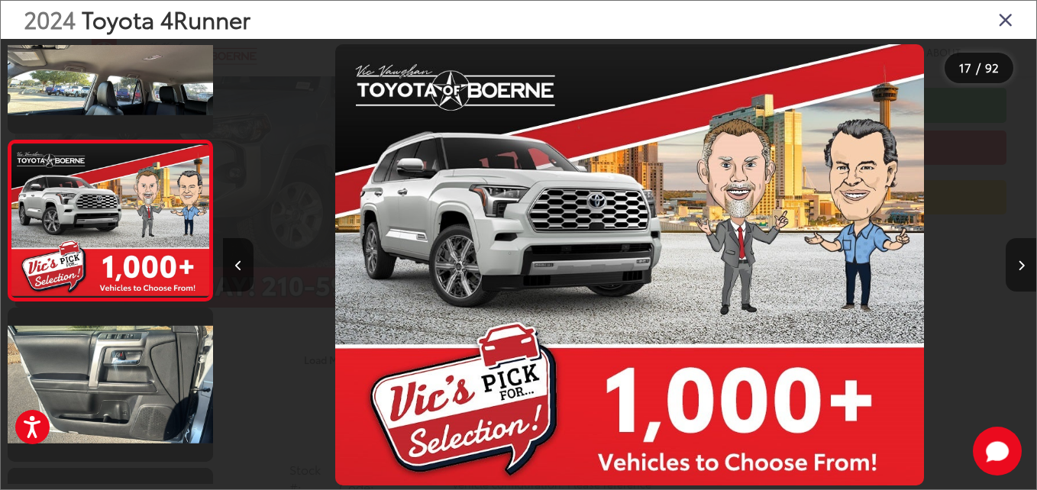
click at [1022, 264] on icon "Next image" at bounding box center [1021, 265] width 7 height 11
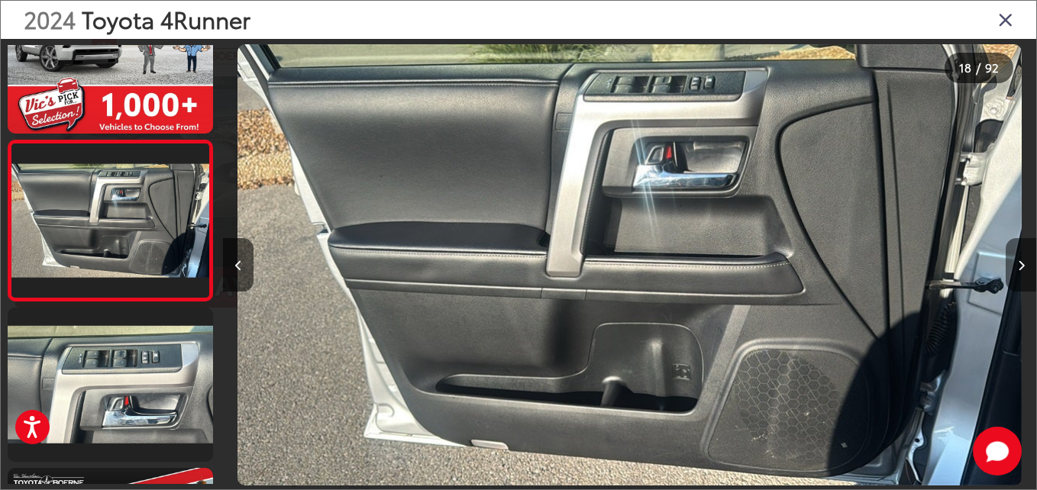
click at [1021, 267] on icon "Next image" at bounding box center [1021, 265] width 7 height 11
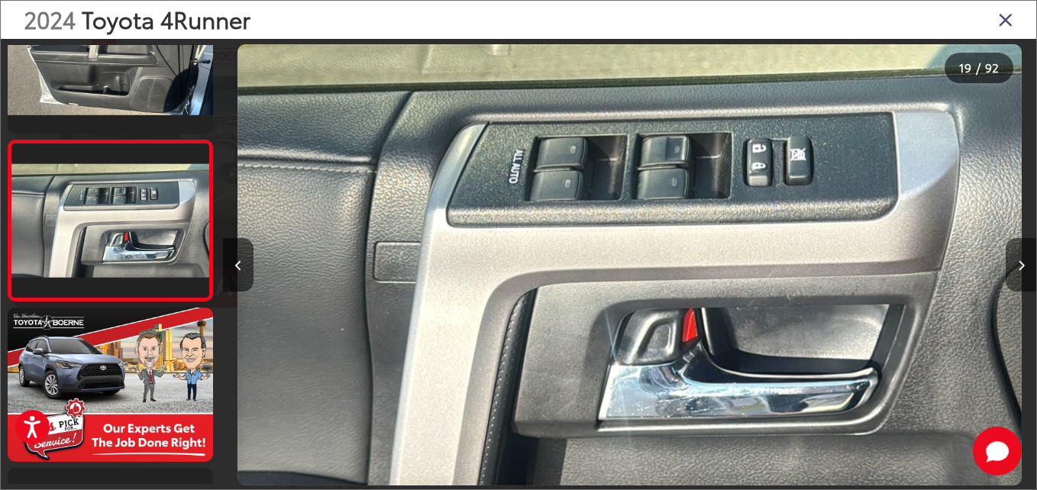
click at [1022, 266] on icon "Next image" at bounding box center [1021, 265] width 7 height 11
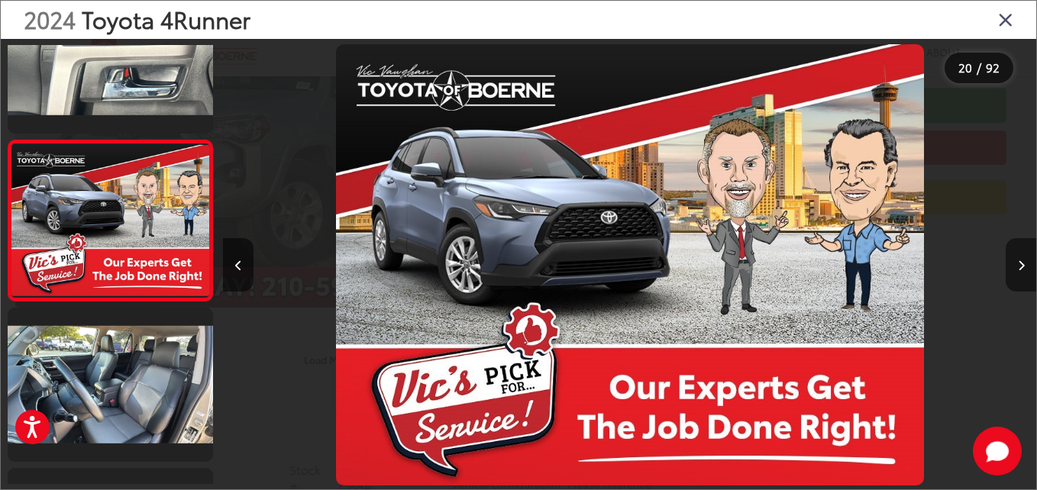
click at [1022, 266] on icon "Next image" at bounding box center [1021, 265] width 7 height 11
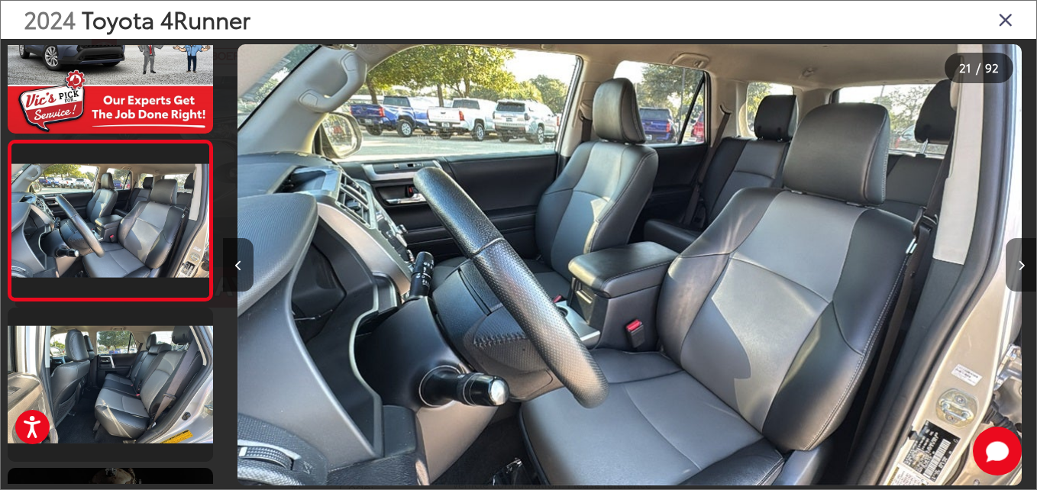
click at [1016, 267] on button "Next image" at bounding box center [1021, 264] width 31 height 53
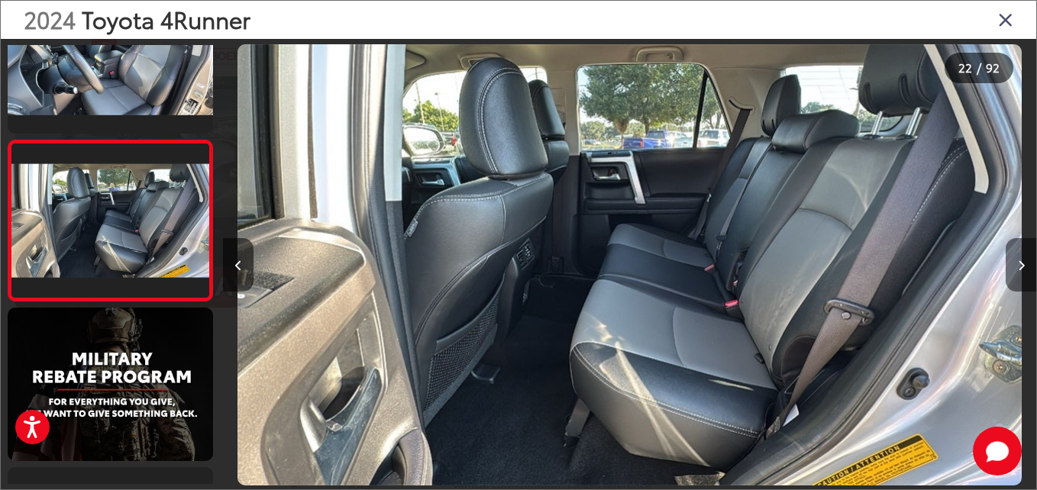
click at [1020, 267] on icon "Next image" at bounding box center [1021, 265] width 7 height 11
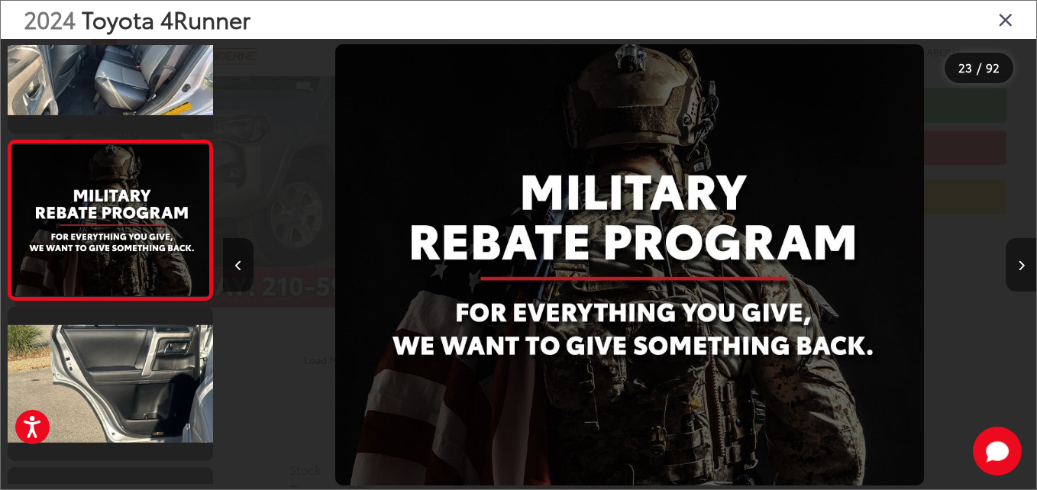
click at [1018, 267] on icon "Next image" at bounding box center [1021, 265] width 7 height 11
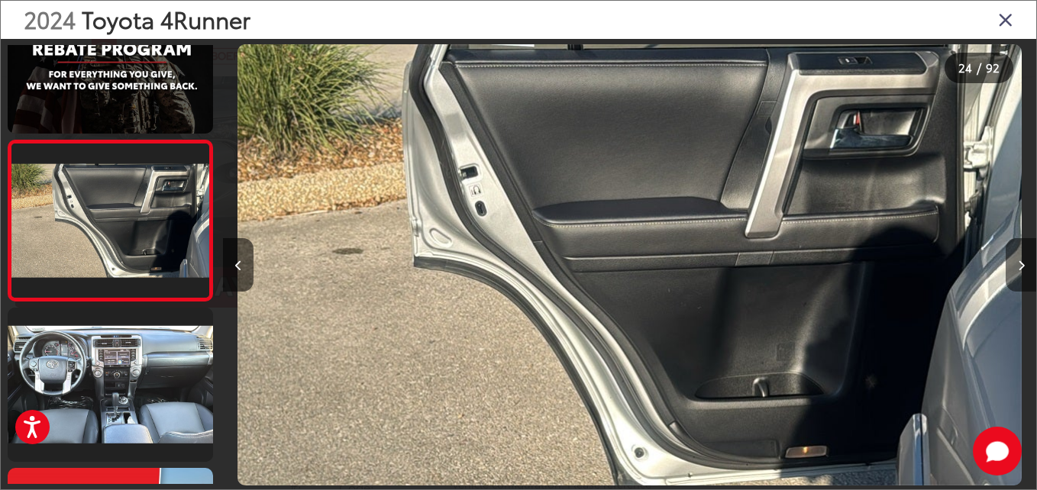
click at [1018, 267] on icon "Next image" at bounding box center [1021, 265] width 7 height 11
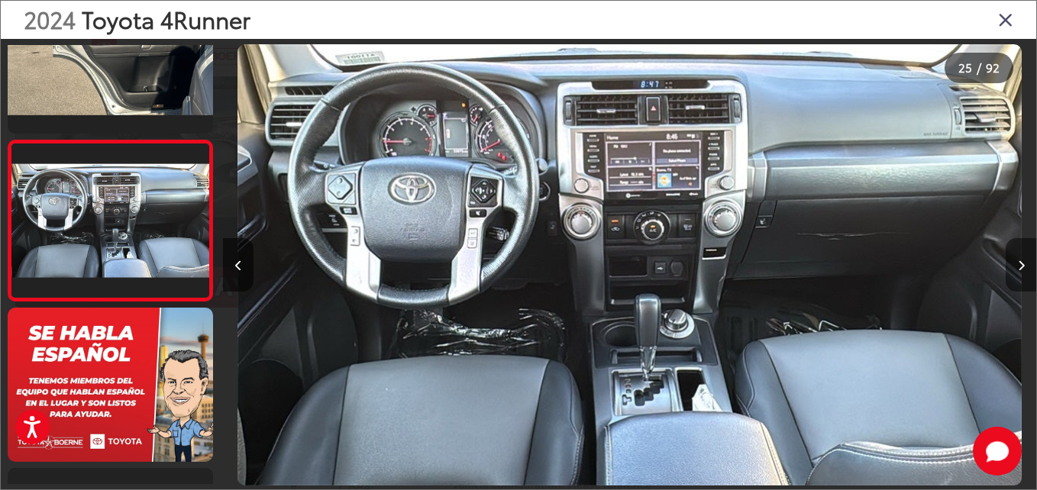
click at [1021, 268] on icon "Next image" at bounding box center [1021, 265] width 7 height 11
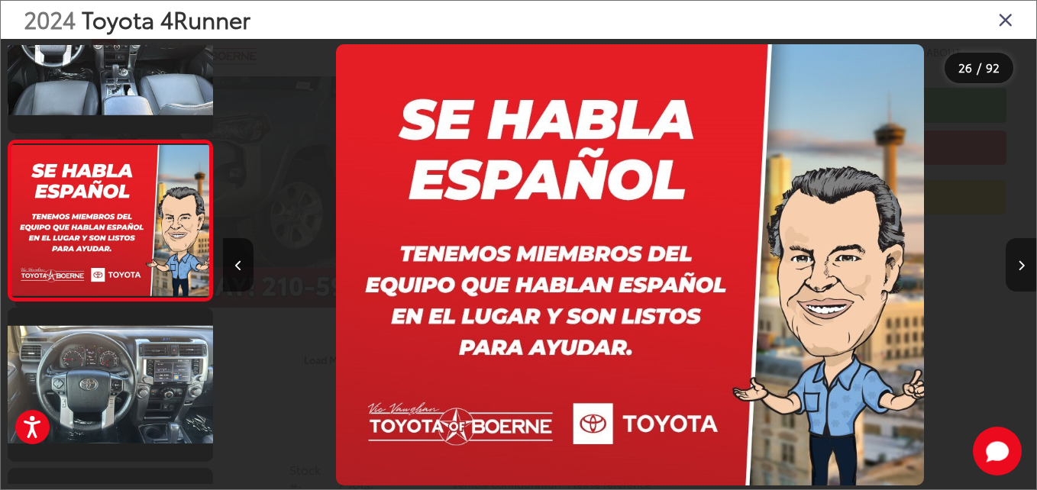
click at [1020, 268] on icon "Next image" at bounding box center [1021, 265] width 7 height 11
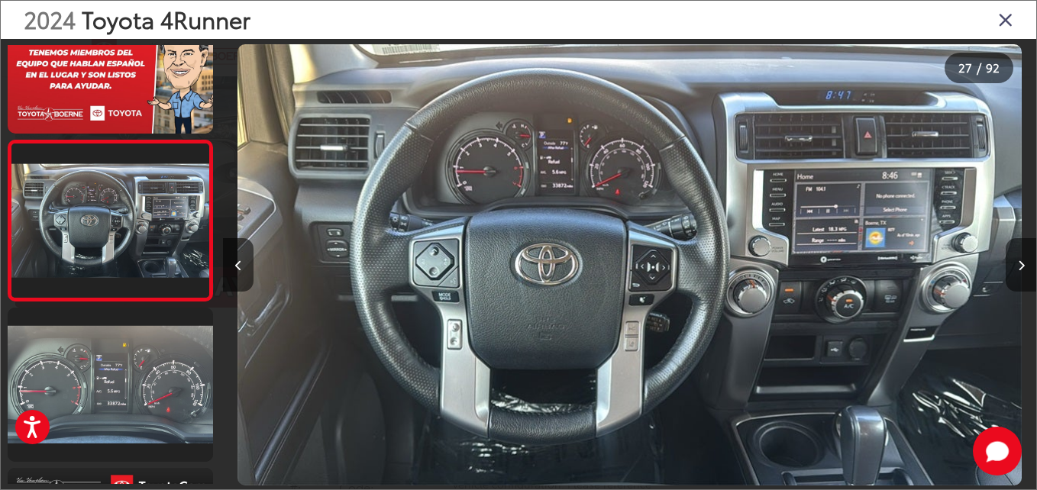
click at [1020, 266] on icon "Next image" at bounding box center [1021, 265] width 7 height 11
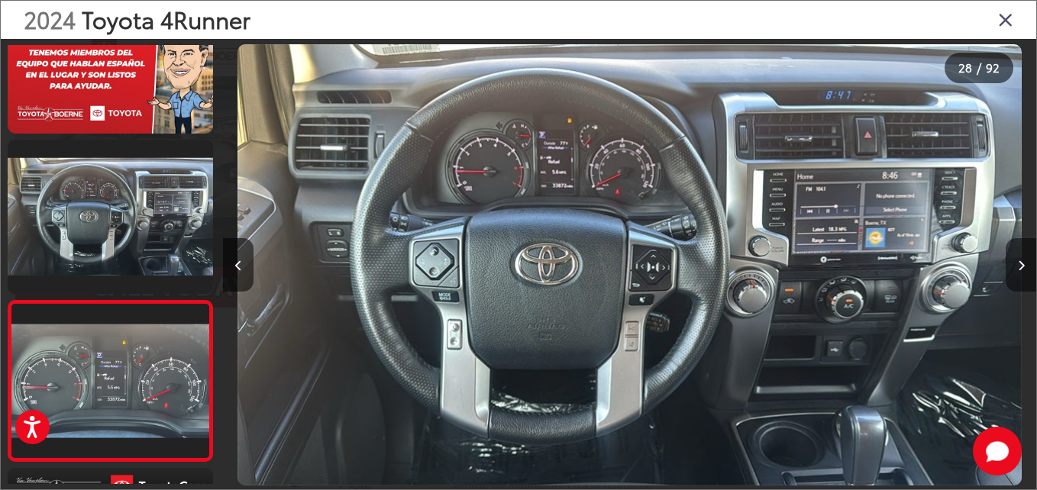
scroll to position [0, 21925]
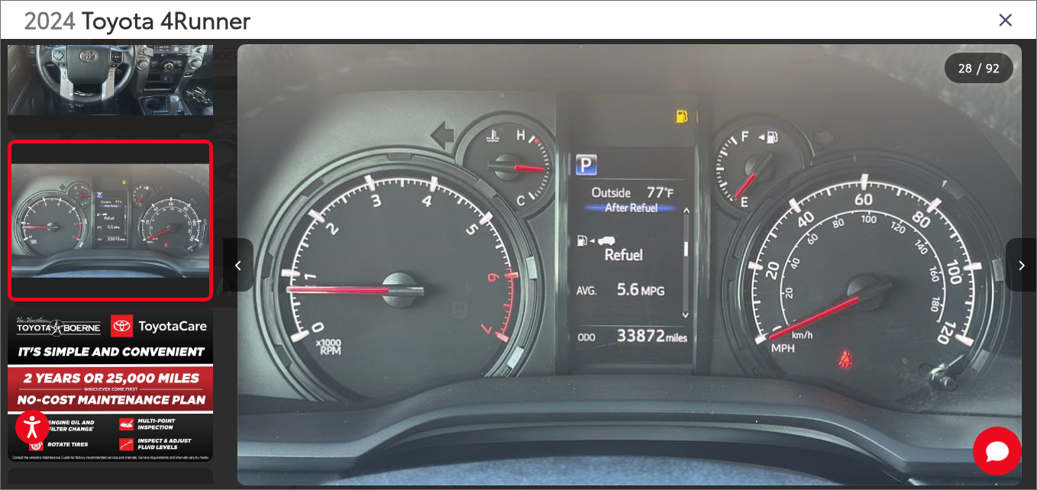
click at [1018, 267] on icon "Next image" at bounding box center [1021, 265] width 7 height 11
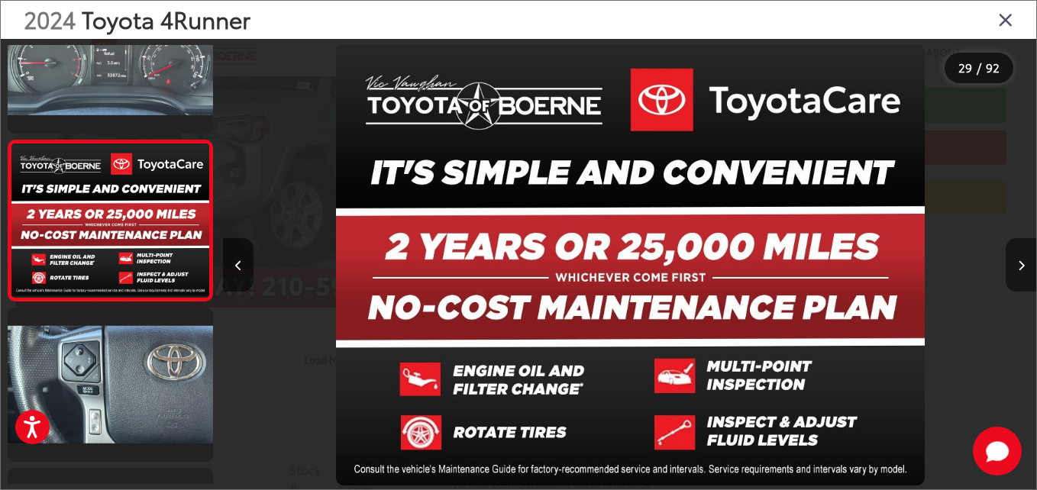
scroll to position [0, 22772]
click at [1018, 267] on icon "Next image" at bounding box center [1021, 265] width 7 height 11
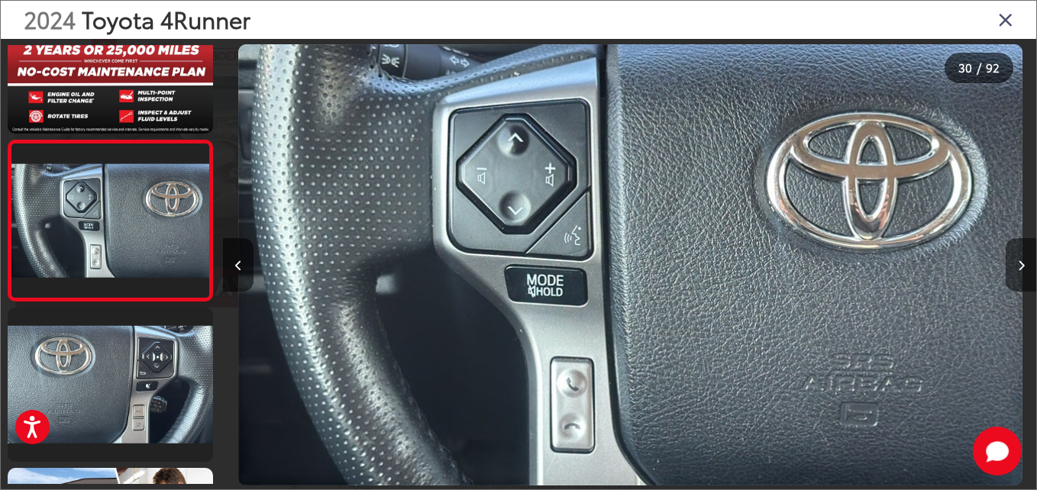
scroll to position [0, 23585]
click at [1018, 267] on icon "Next image" at bounding box center [1021, 265] width 7 height 11
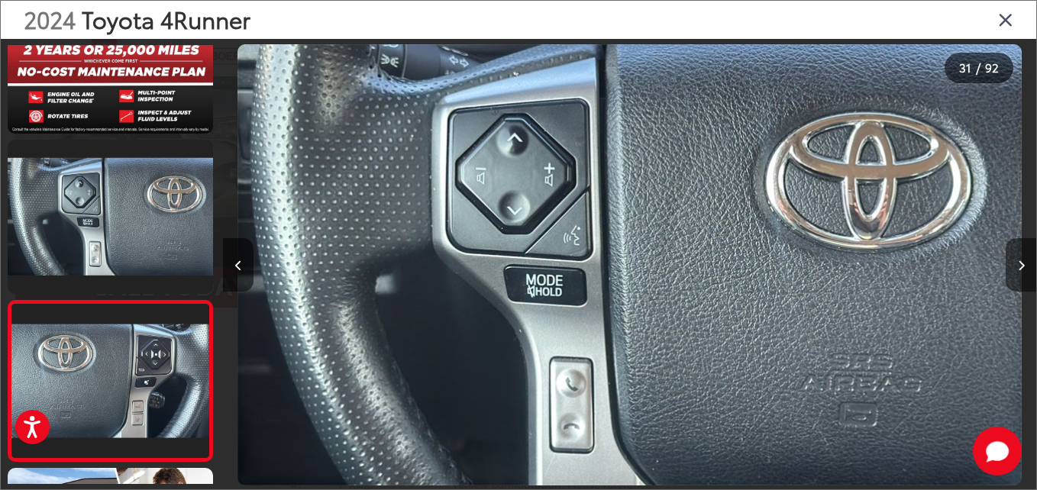
scroll to position [0, 24105]
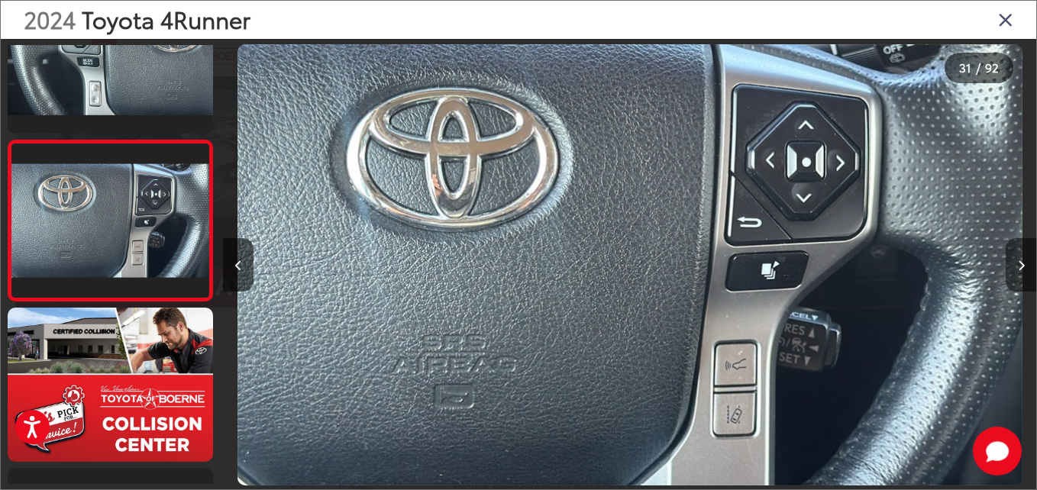
click at [1018, 267] on icon "Next image" at bounding box center [1021, 265] width 7 height 11
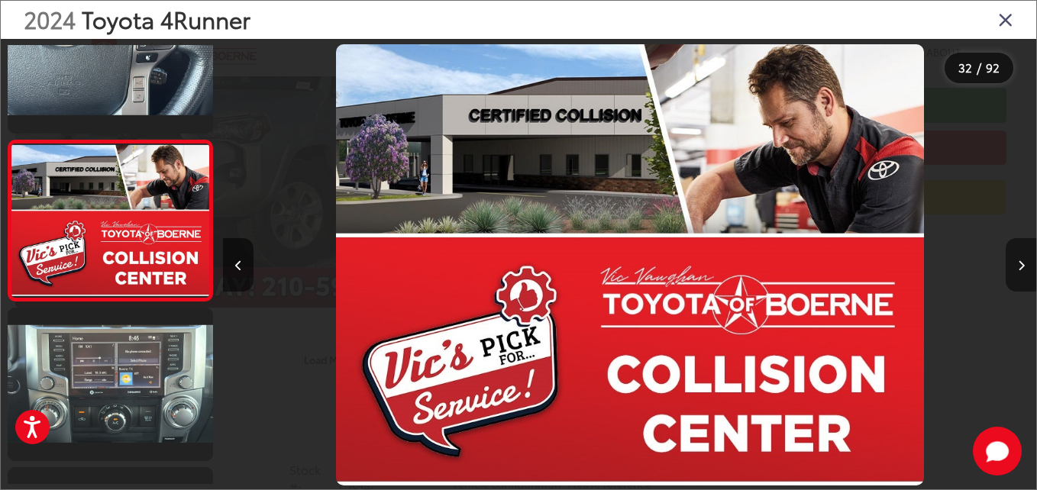
click at [1018, 267] on icon "Next image" at bounding box center [1021, 265] width 7 height 11
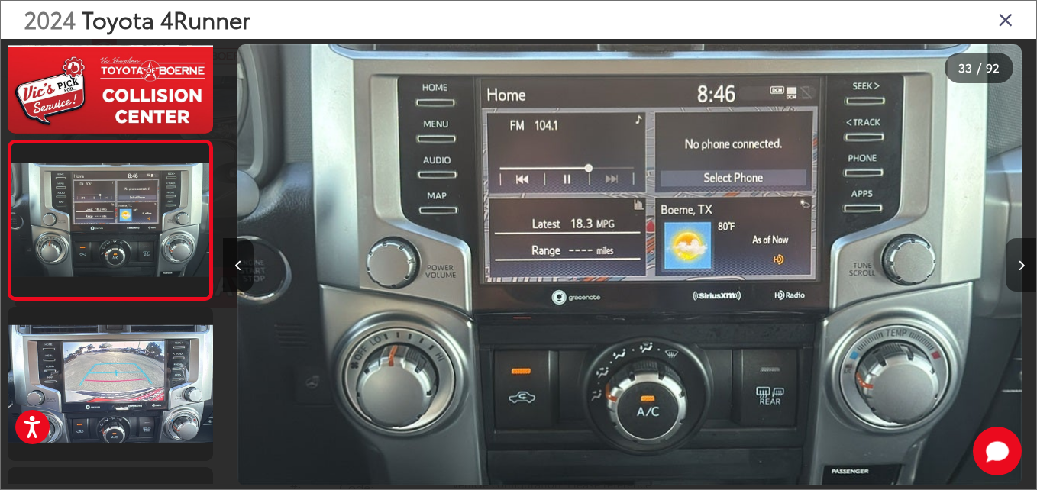
click at [1020, 268] on icon "Next image" at bounding box center [1021, 265] width 7 height 11
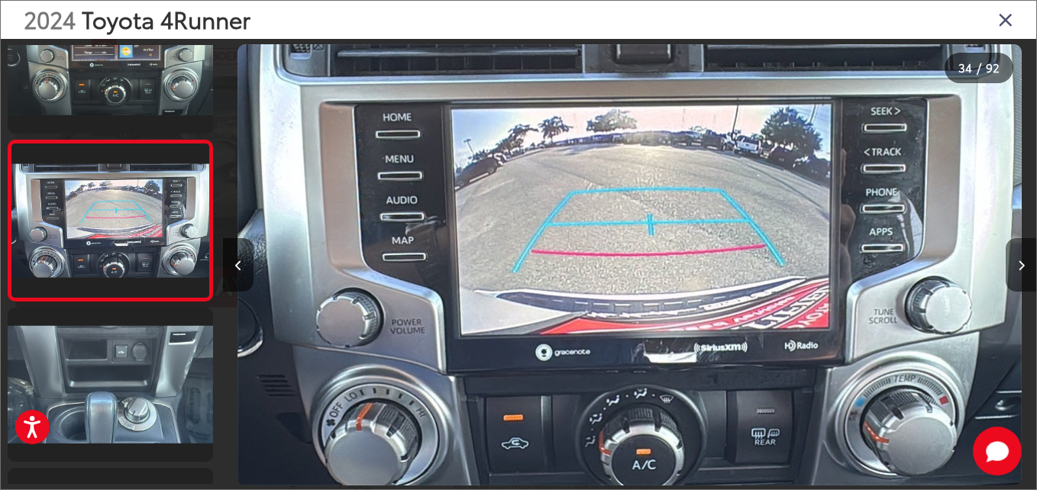
click at [1018, 268] on icon "Next image" at bounding box center [1021, 265] width 7 height 11
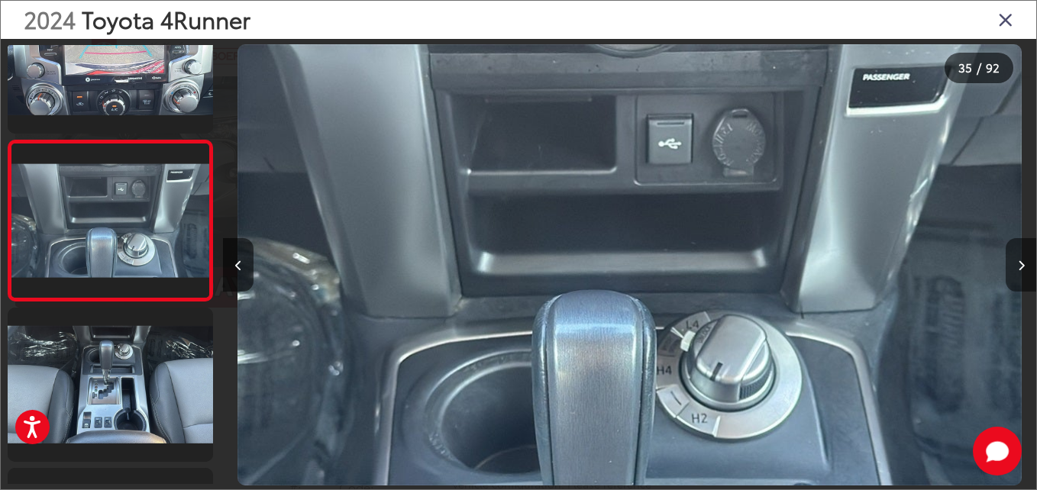
click at [1021, 269] on icon "Next image" at bounding box center [1021, 265] width 7 height 11
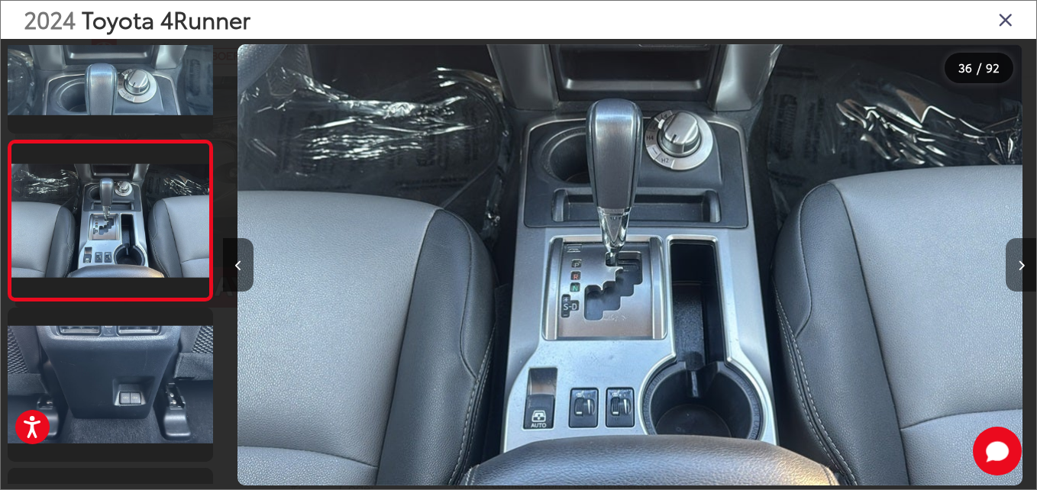
click at [1020, 269] on icon "Next image" at bounding box center [1021, 265] width 7 height 11
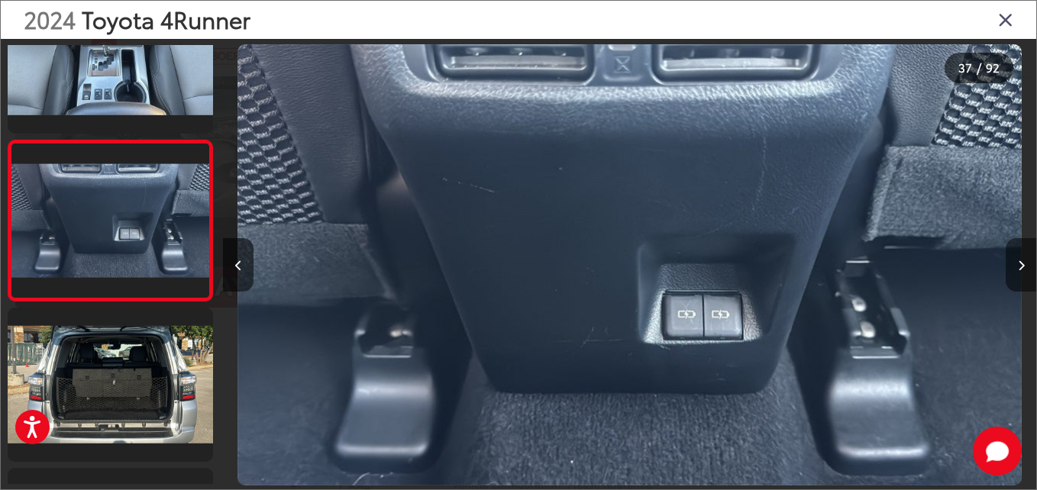
click at [1024, 267] on icon "Next image" at bounding box center [1021, 265] width 7 height 11
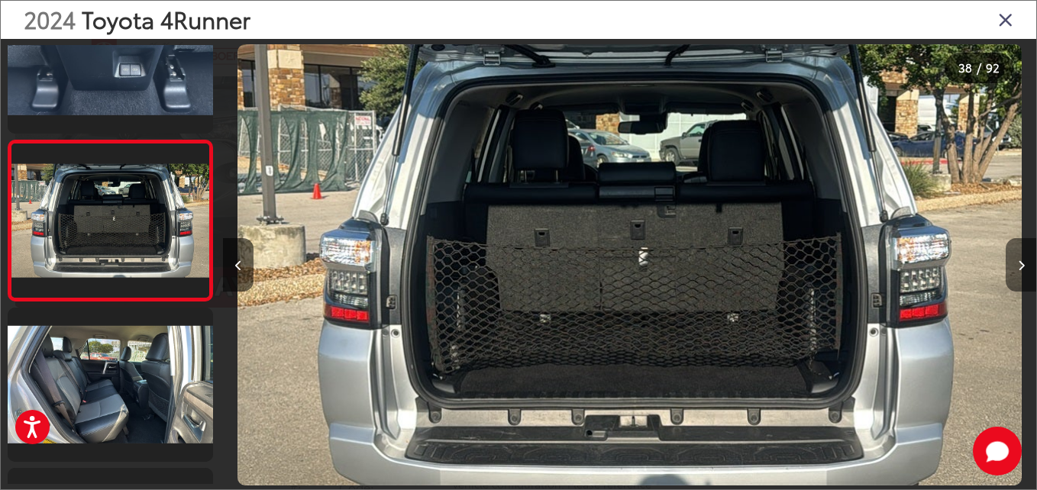
click at [1018, 267] on icon "Next image" at bounding box center [1021, 265] width 7 height 11
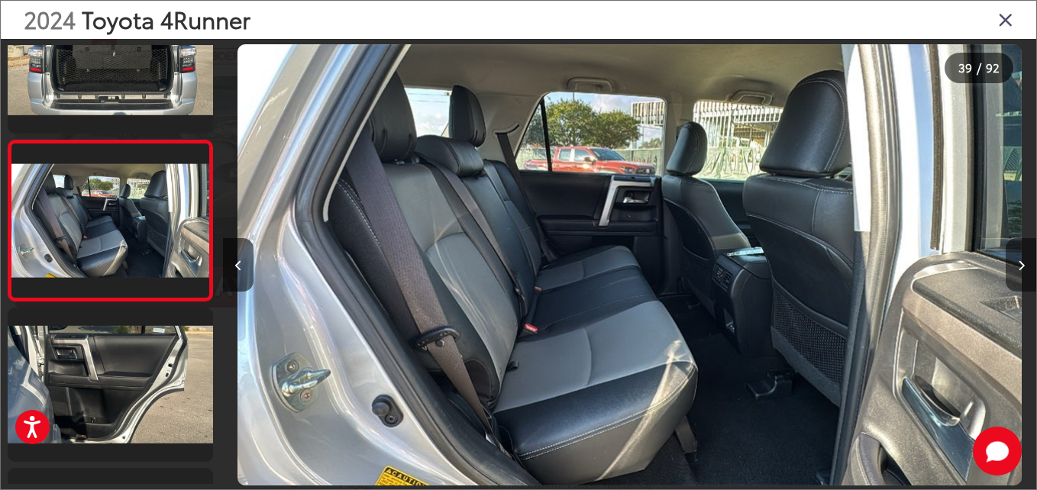
click at [1018, 270] on icon "Next image" at bounding box center [1021, 265] width 7 height 11
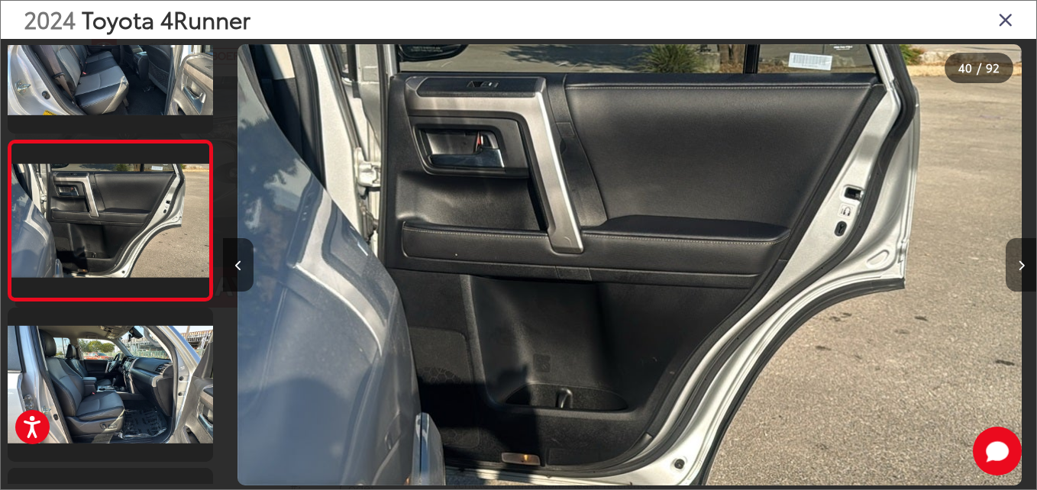
click at [1018, 270] on icon "Next image" at bounding box center [1021, 265] width 7 height 11
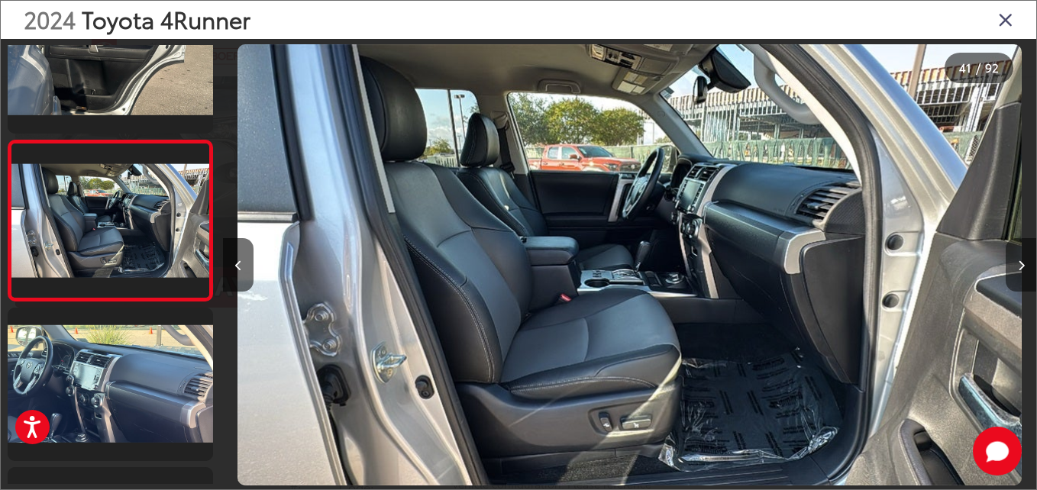
click at [1020, 270] on icon "Next image" at bounding box center [1021, 265] width 7 height 11
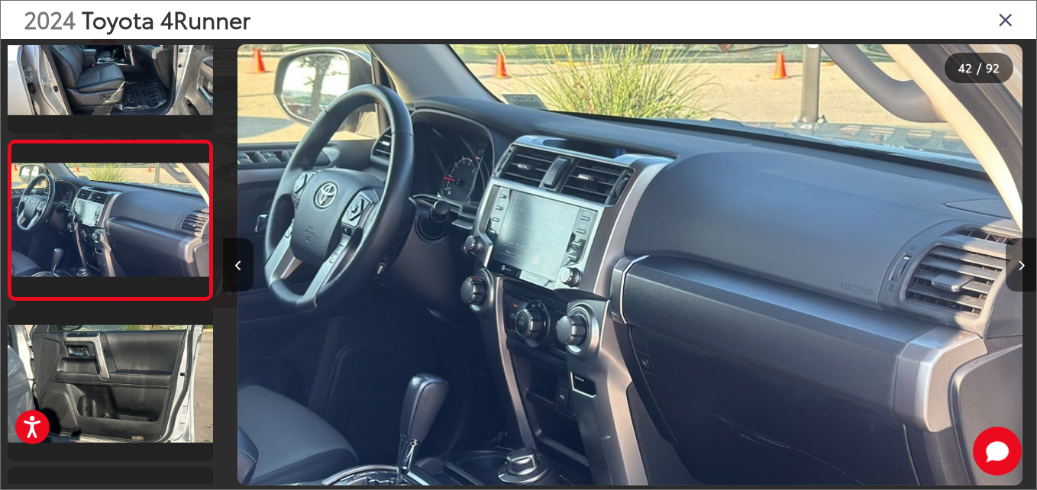
click at [1019, 270] on icon "Next image" at bounding box center [1021, 265] width 7 height 11
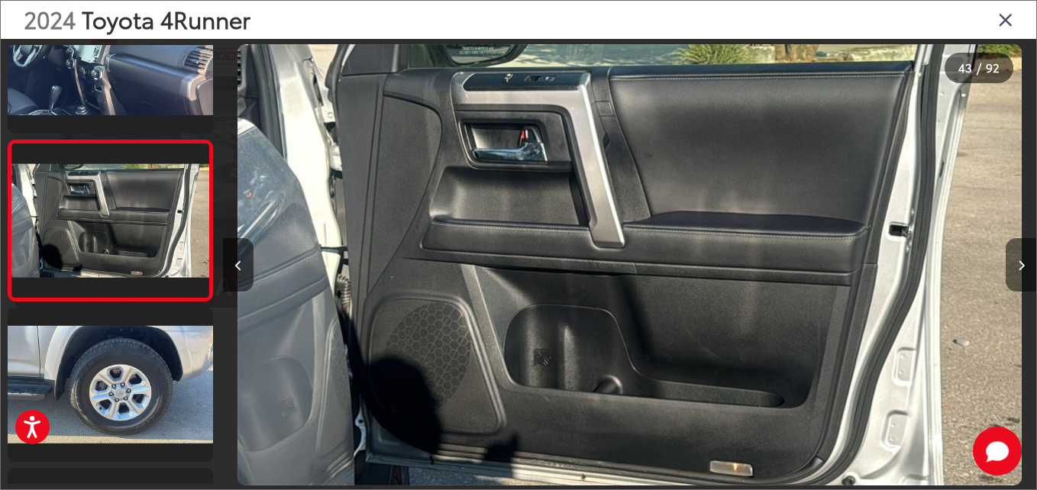
click at [1019, 264] on icon "Next image" at bounding box center [1021, 265] width 7 height 11
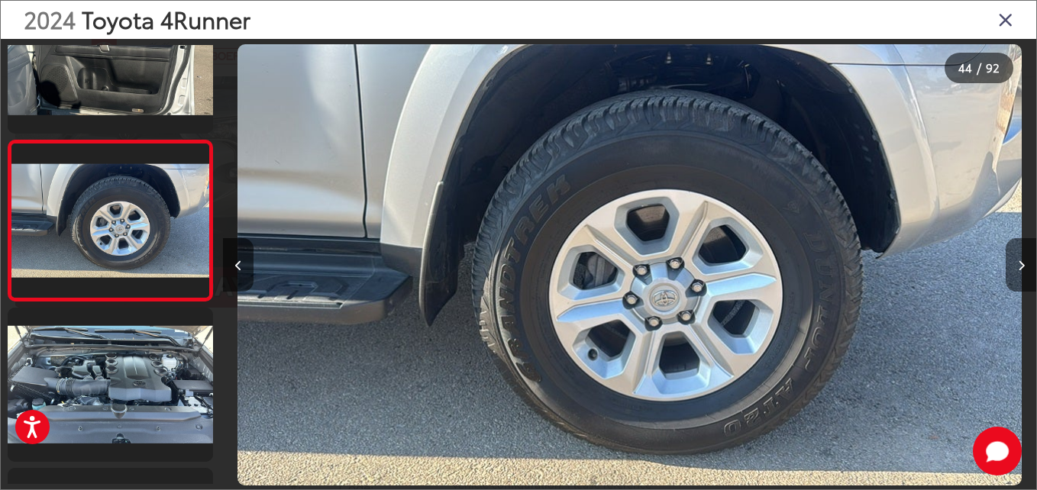
click at [1006, 277] on button "Next image" at bounding box center [1021, 264] width 31 height 53
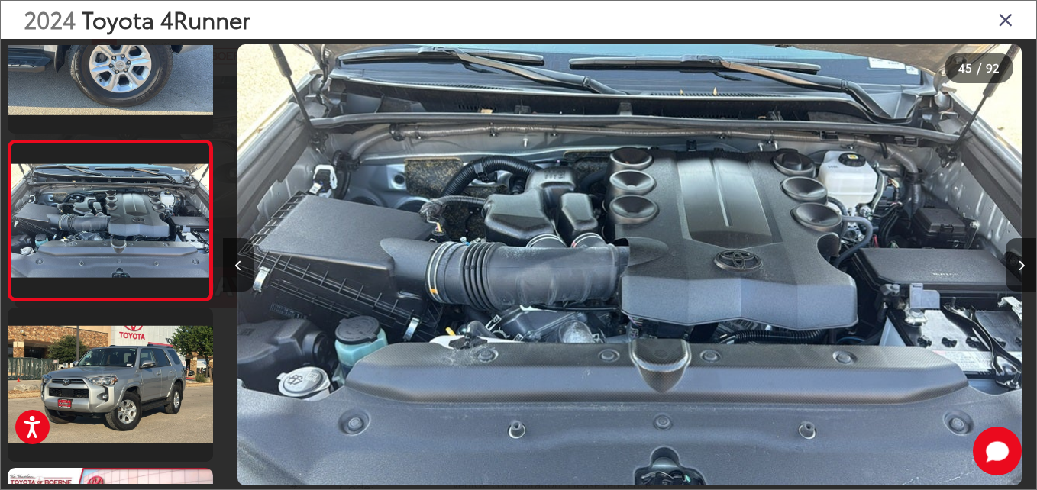
click at [1004, 277] on div at bounding box center [934, 265] width 203 height 452
click at [1024, 269] on icon "Next image" at bounding box center [1021, 265] width 7 height 11
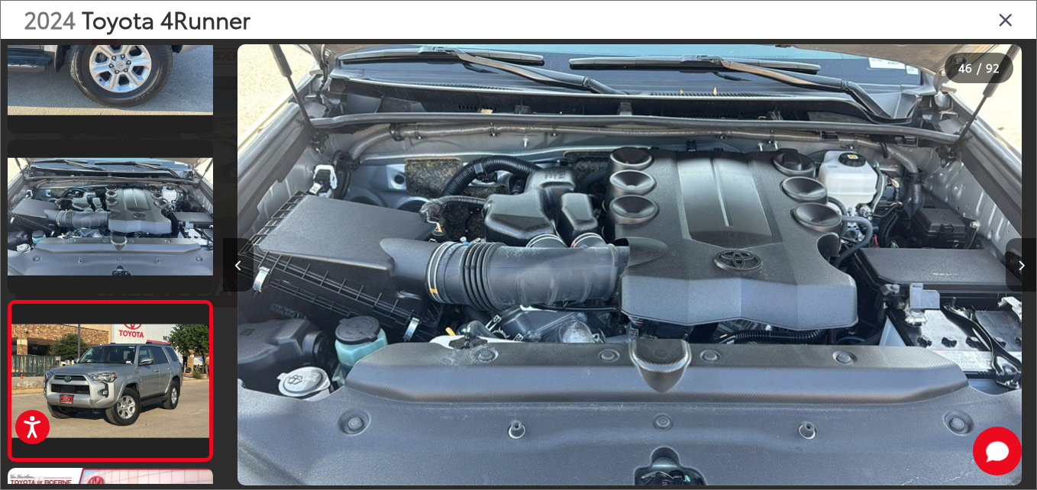
scroll to position [0, 36418]
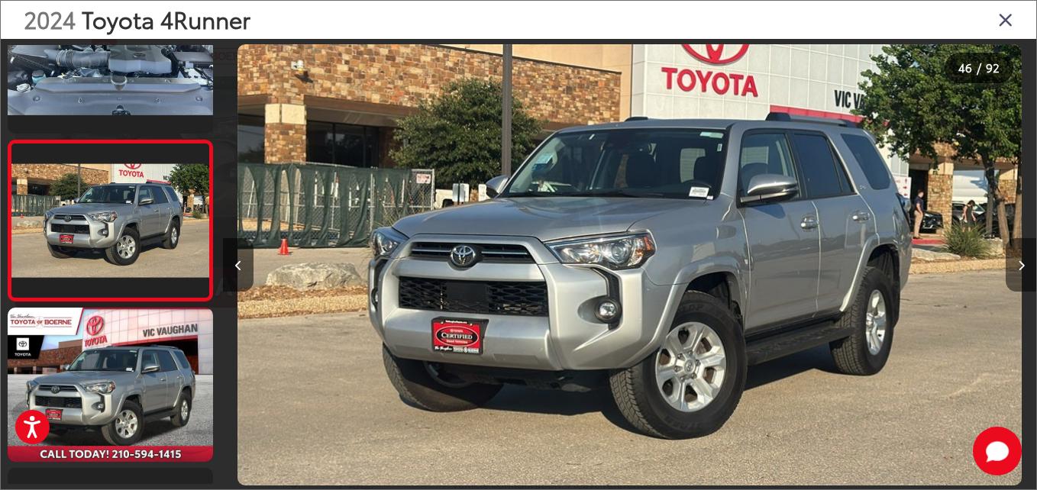
click at [1023, 268] on icon "Next image" at bounding box center [1021, 265] width 7 height 11
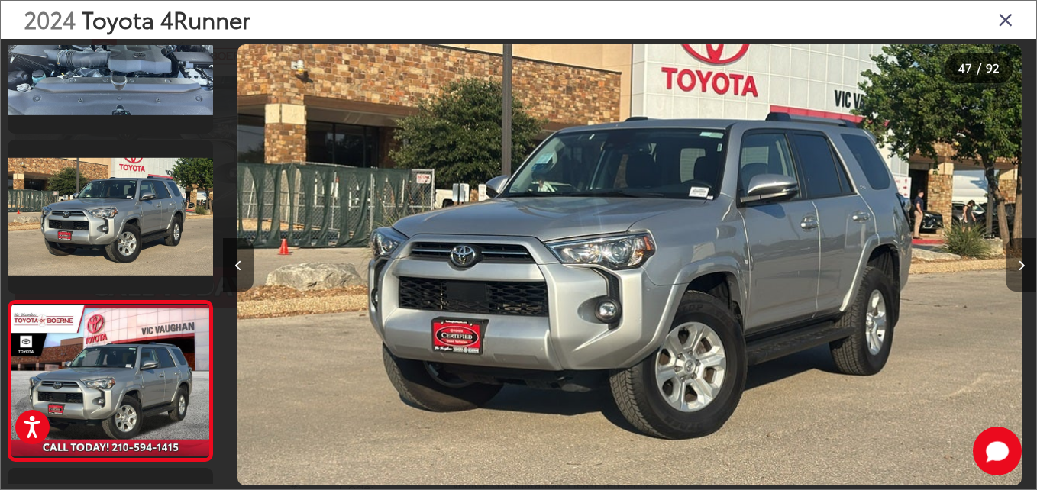
scroll to position [0, 36867]
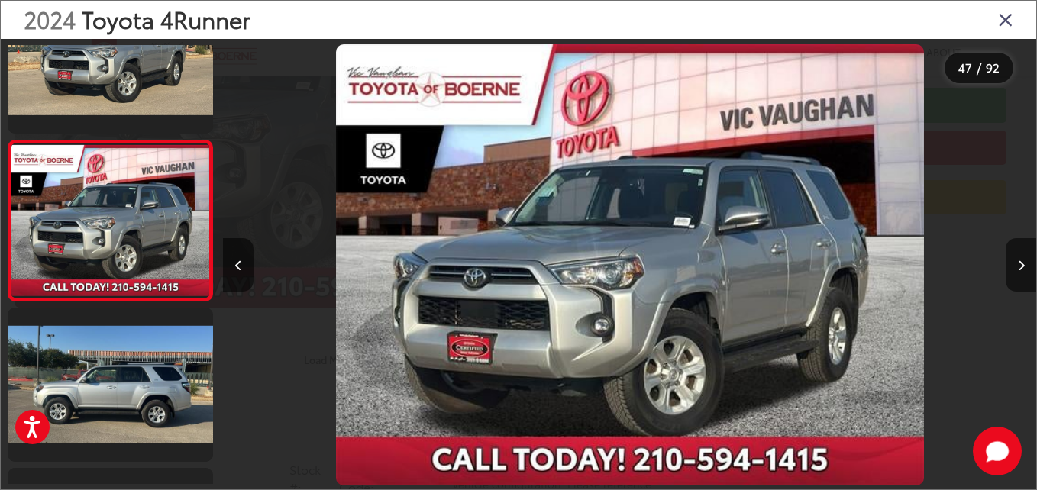
drag, startPoint x: 1004, startPoint y: 29, endPoint x: 1012, endPoint y: 40, distance: 13.6
click at [1004, 32] on div "2024 Toyota 4Runner" at bounding box center [519, 20] width 1036 height 38
click at [1010, 23] on icon "Close gallery" at bounding box center [1005, 19] width 15 height 20
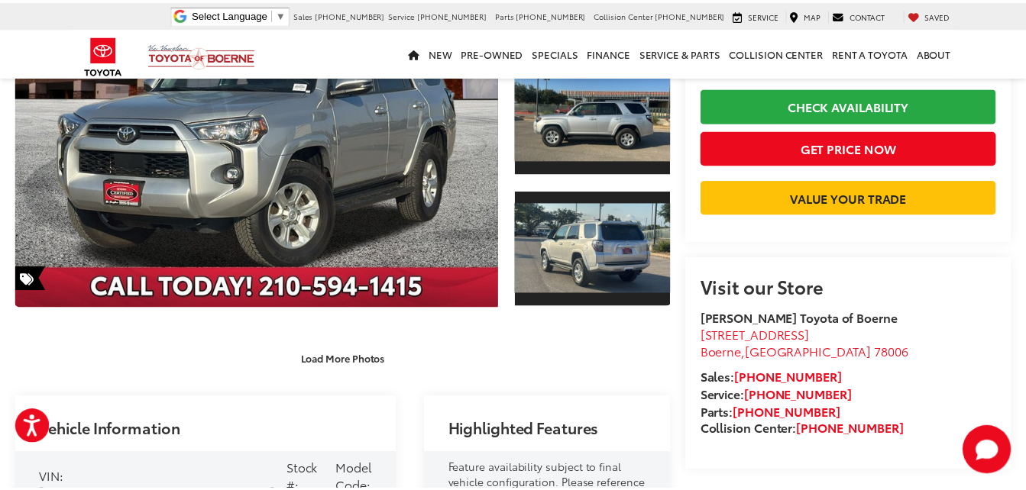
scroll to position [229, 0]
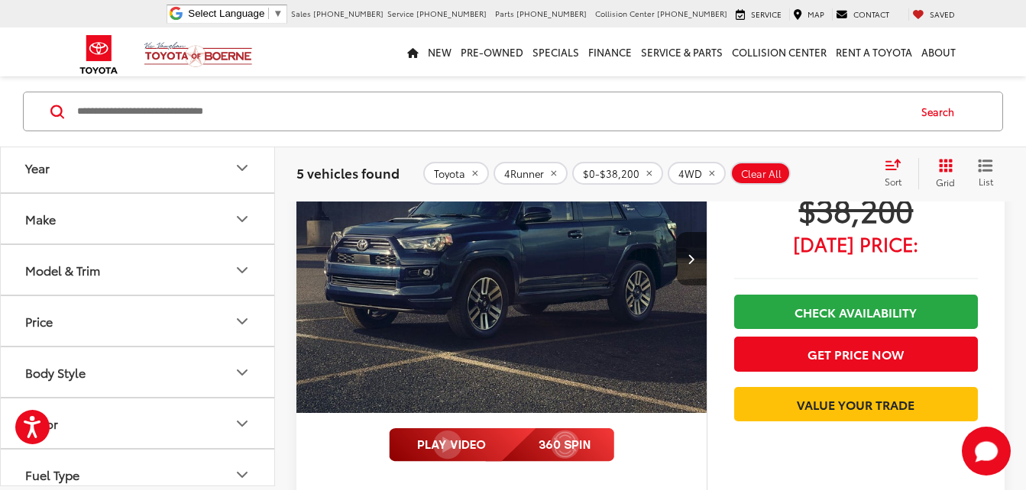
scroll to position [2727, 0]
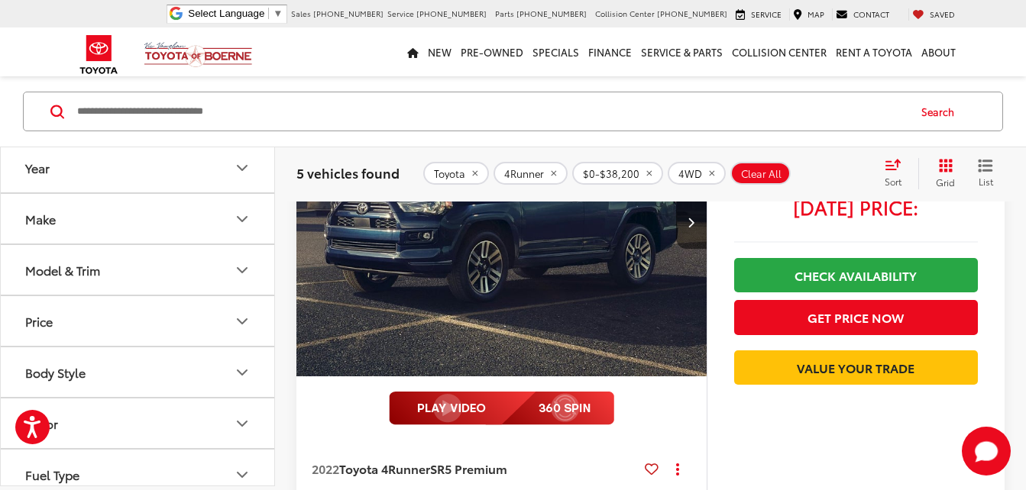
click at [567, 411] on img at bounding box center [501, 409] width 225 height 34
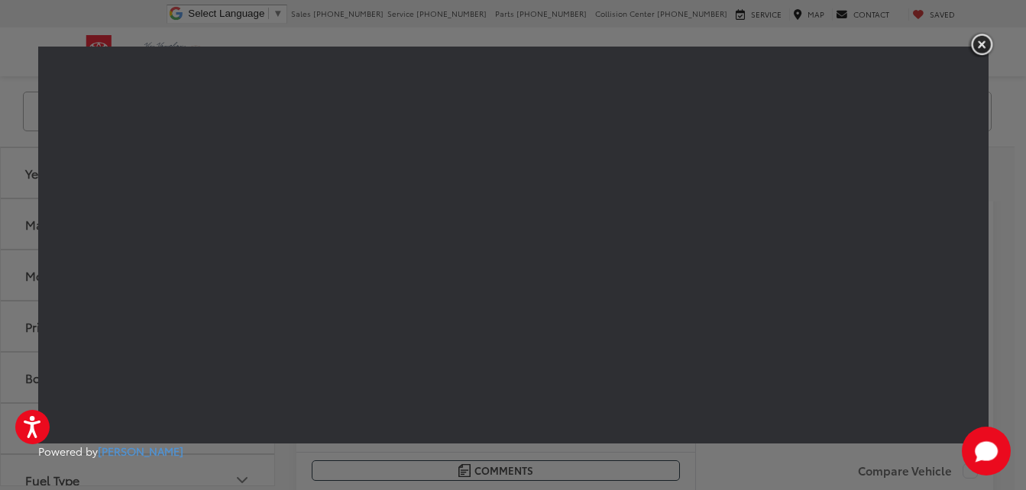
scroll to position [2676, 0]
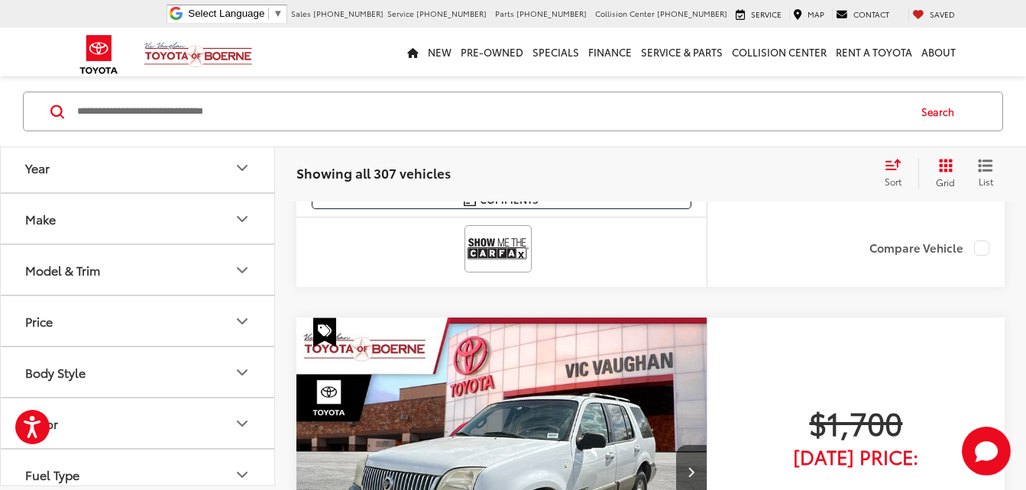
scroll to position [535, 0]
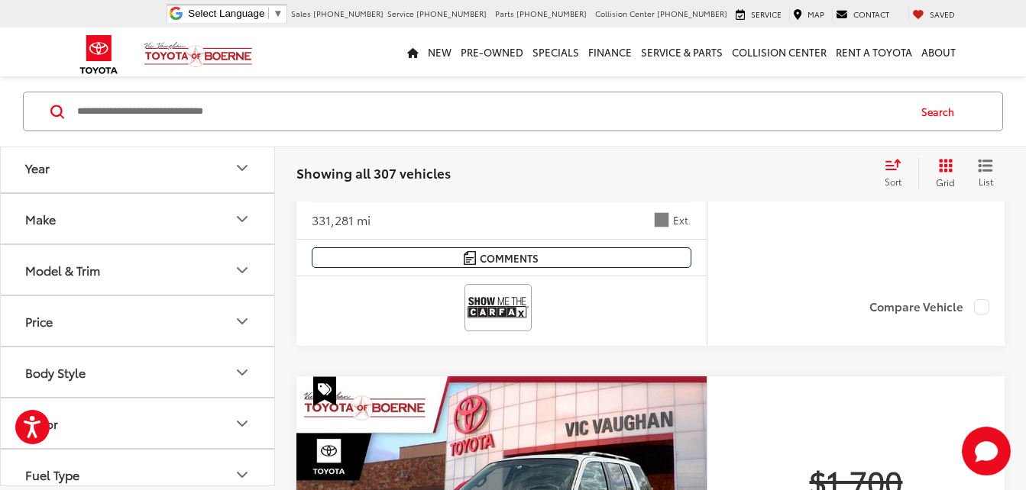
click at [245, 219] on icon "Make" at bounding box center [242, 219] width 9 height 5
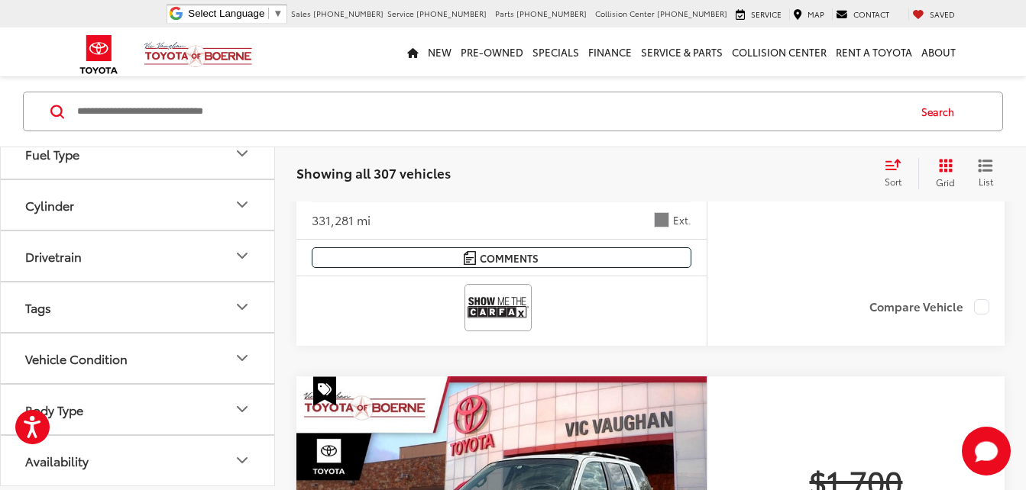
scroll to position [483, 0]
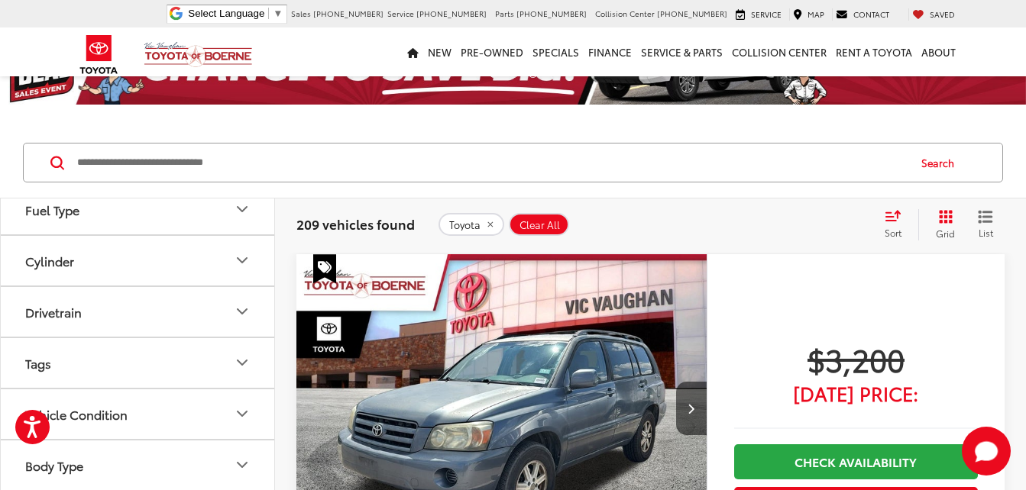
scroll to position [125, 0]
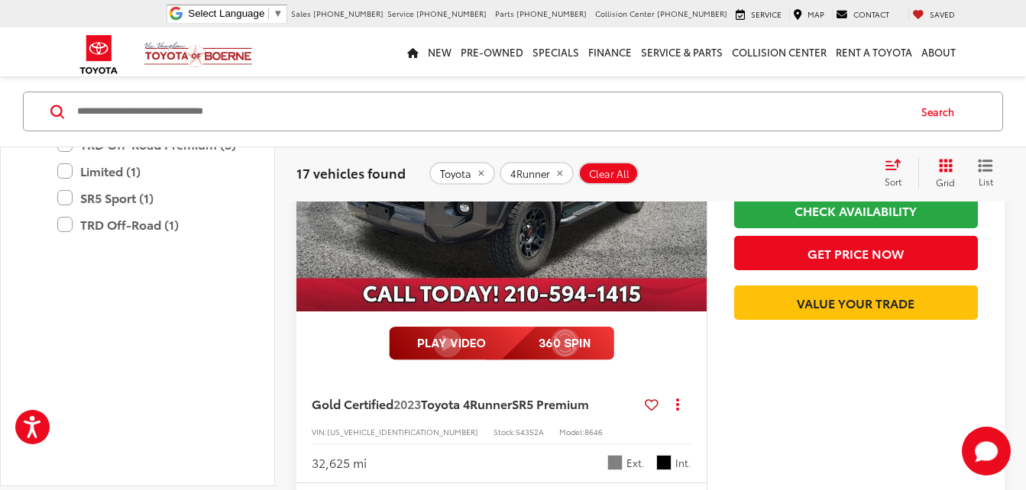
scroll to position [5777, 0]
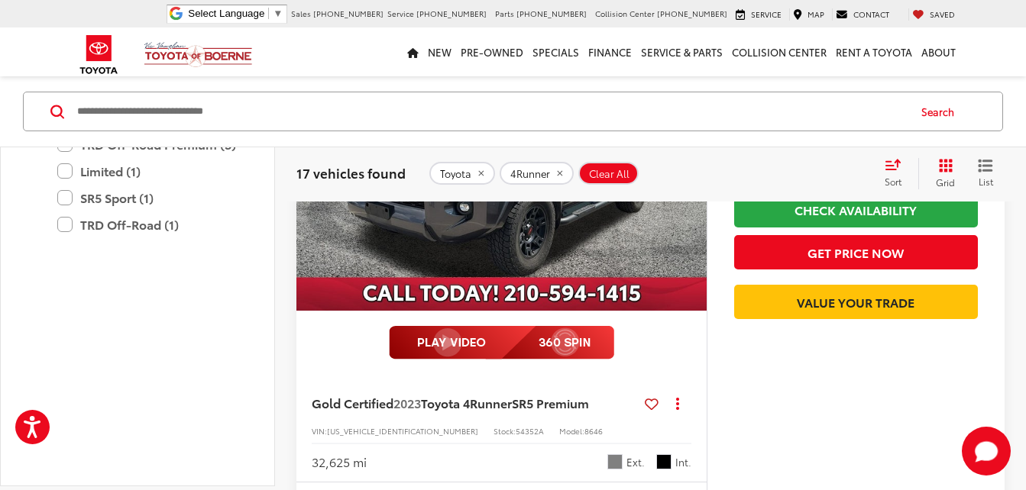
click at [558, 342] on img at bounding box center [501, 343] width 225 height 34
